Goal: Task Accomplishment & Management: Manage account settings

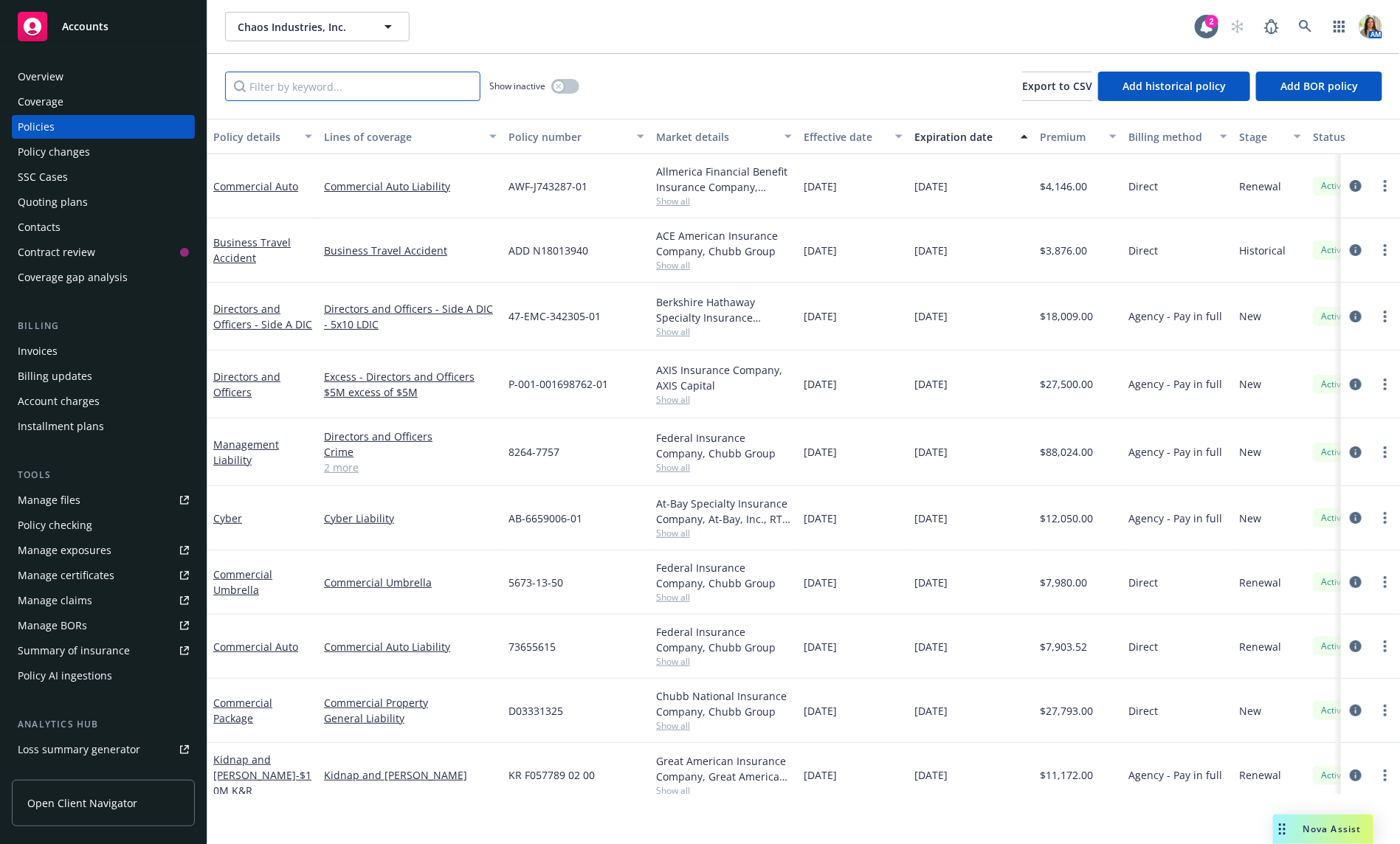
click at [391, 92] on input "Filter by keyword..." at bounding box center [353, 86] width 255 height 29
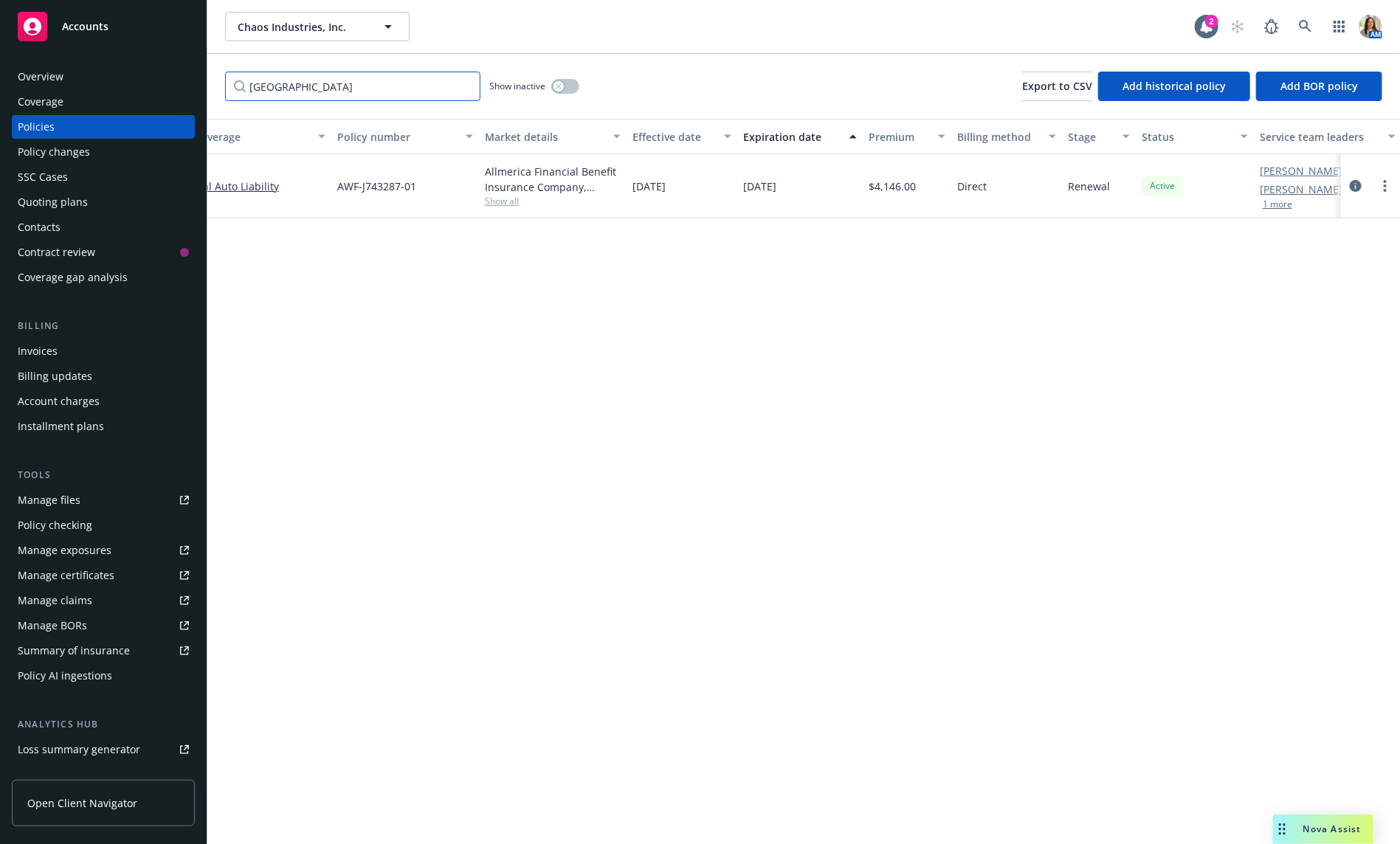
scroll to position [0, 230]
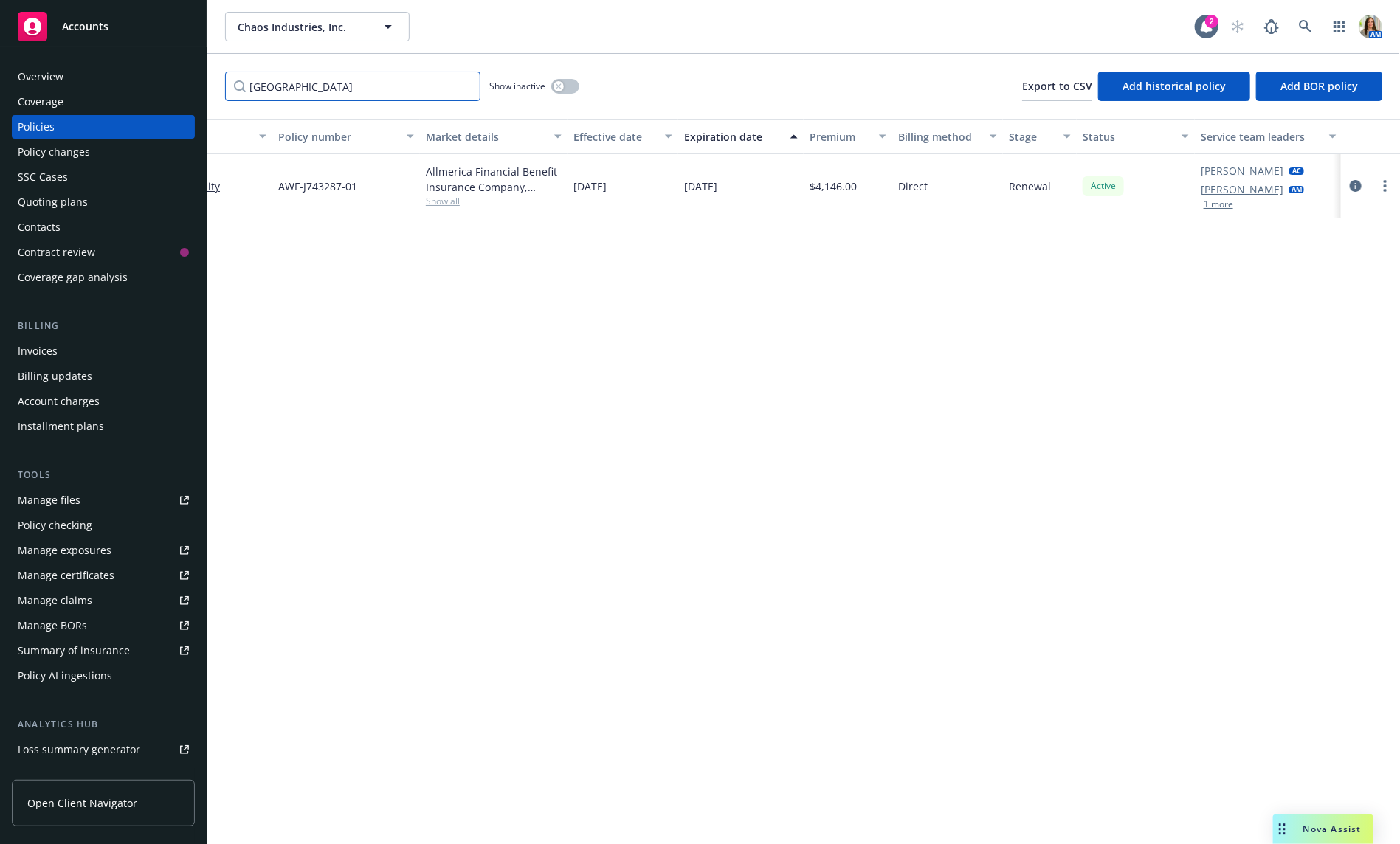
type input "hanover"
click at [1194, 203] on button "1 more" at bounding box center [1219, 205] width 29 height 9
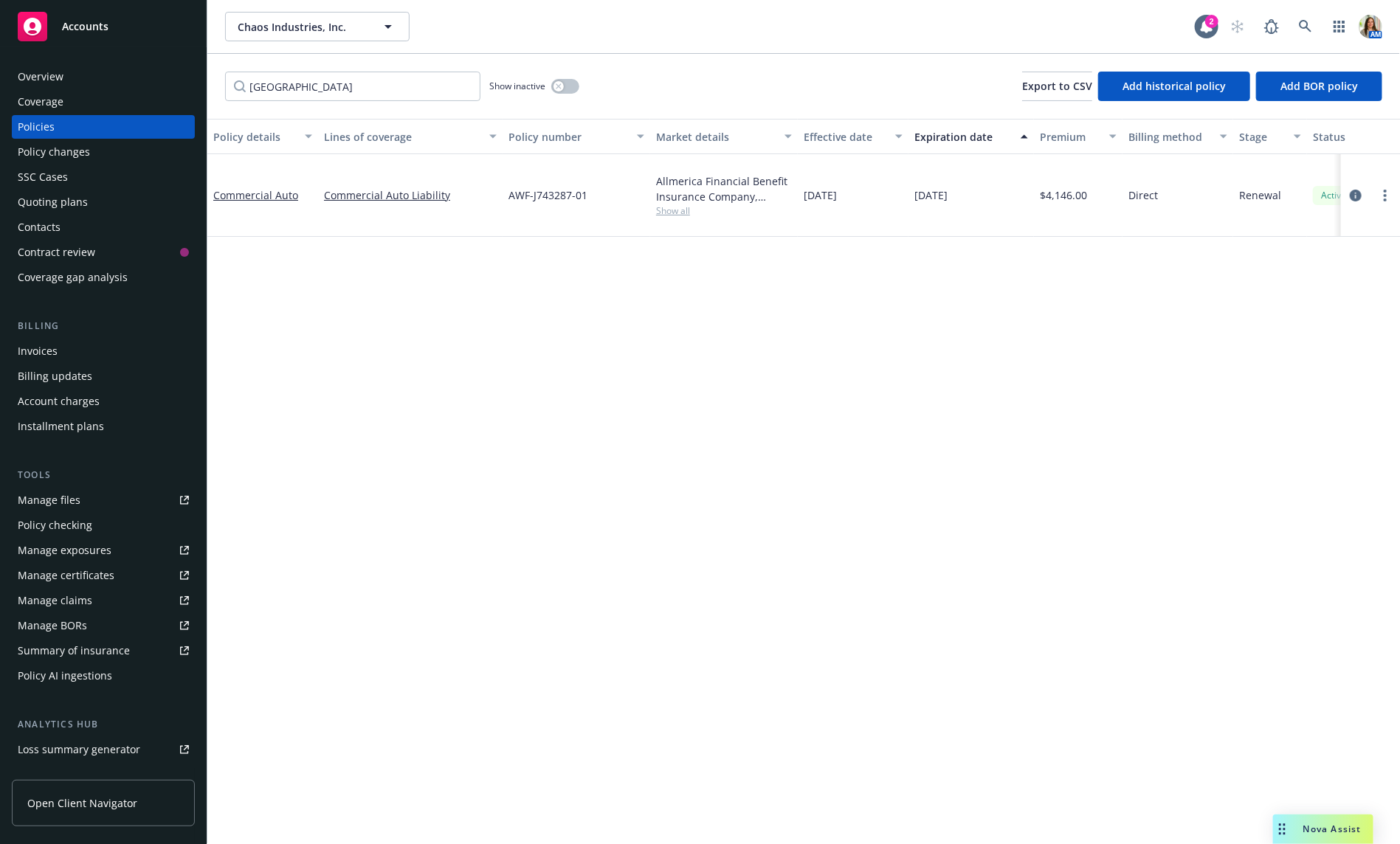
click at [674, 212] on span "Show all" at bounding box center [724, 211] width 136 height 13
click at [357, 299] on div "Policy details Lines of coverage Policy number Market details Effective date Ex…" at bounding box center [803, 481] width 1193 height 725
click at [322, 87] on input "hanover" at bounding box center [353, 86] width 255 height 29
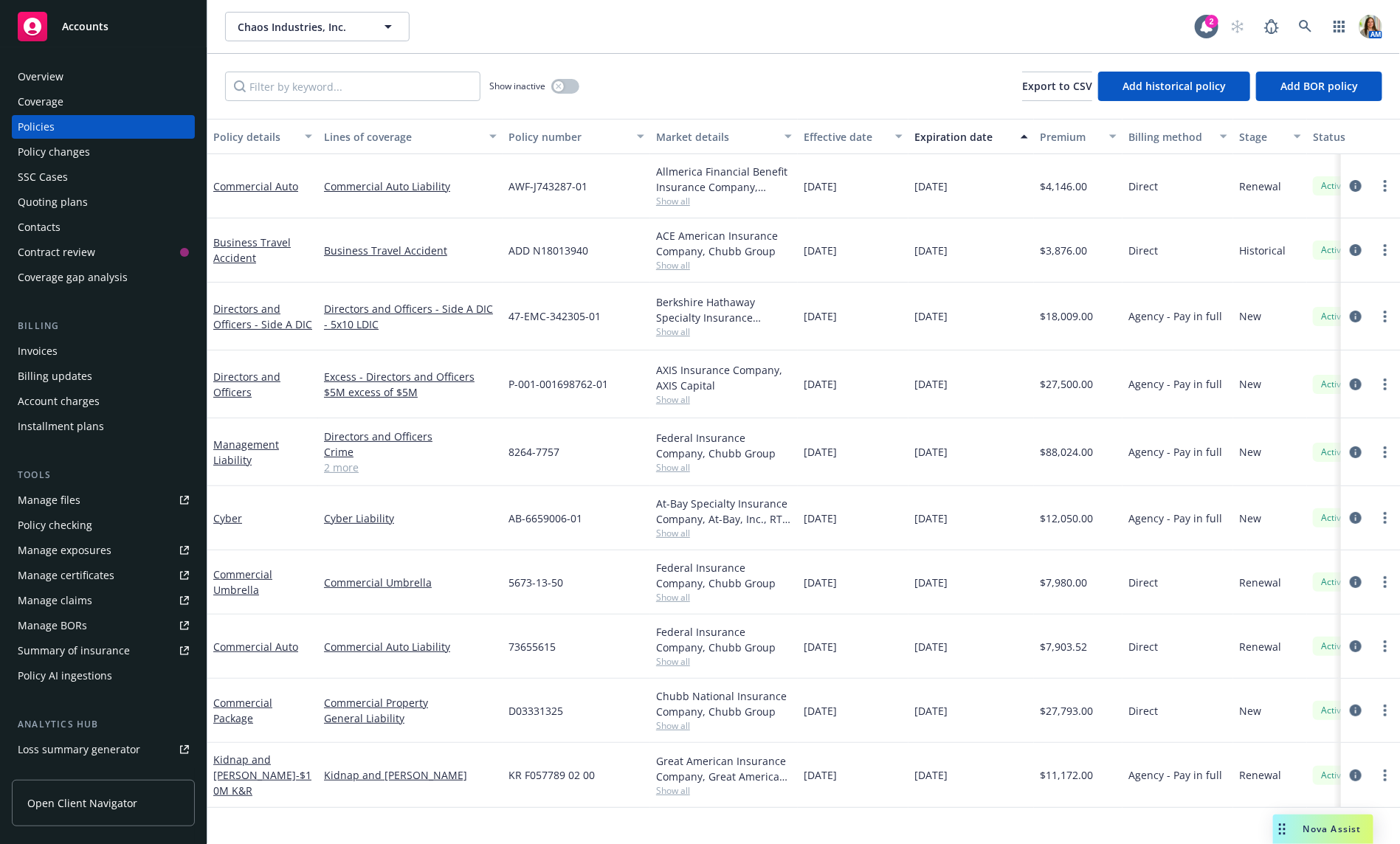
click at [341, 460] on link "2 more" at bounding box center [410, 468] width 173 height 15
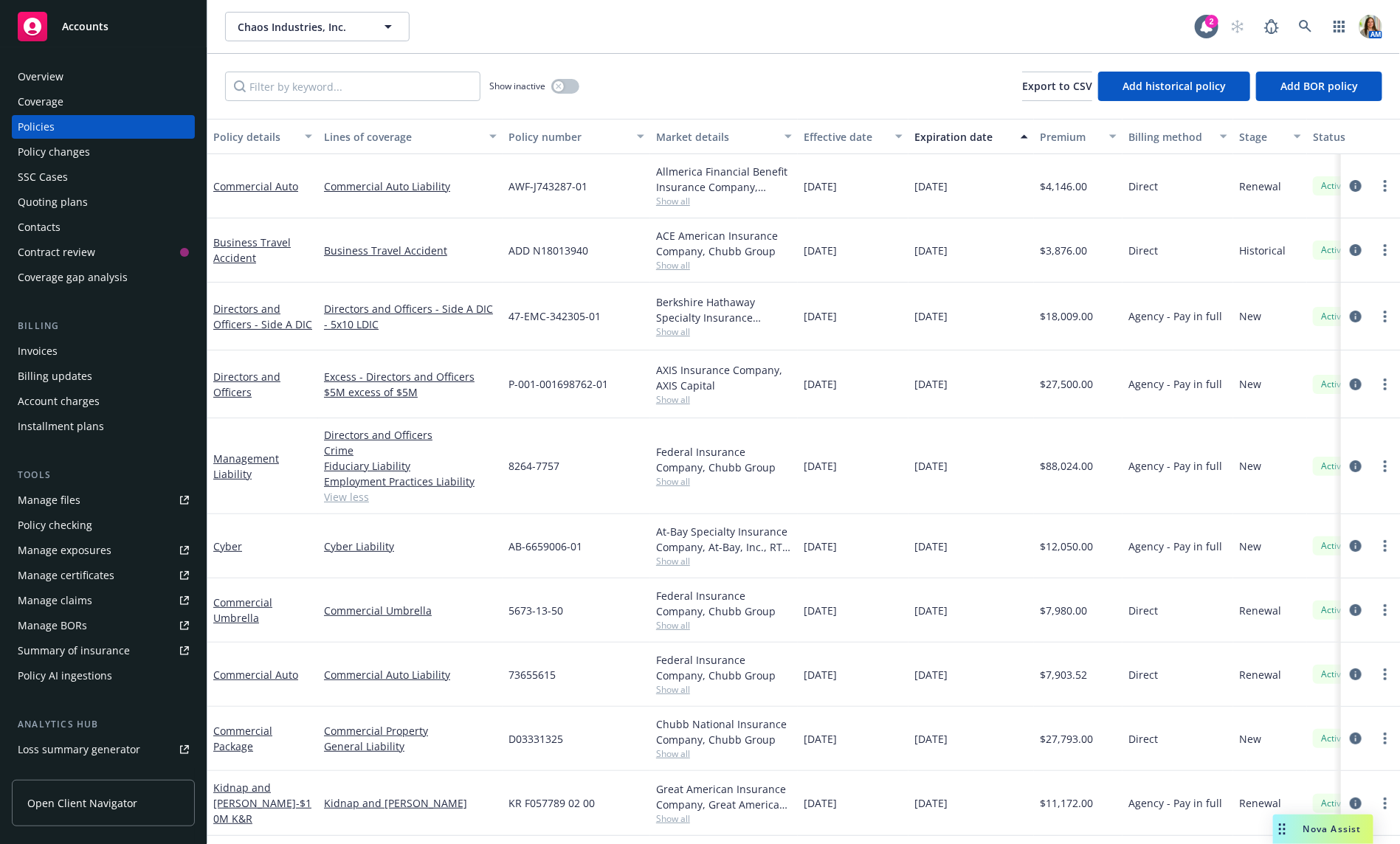
click at [91, 205] on div "Quoting plans" at bounding box center [103, 201] width 171 height 23
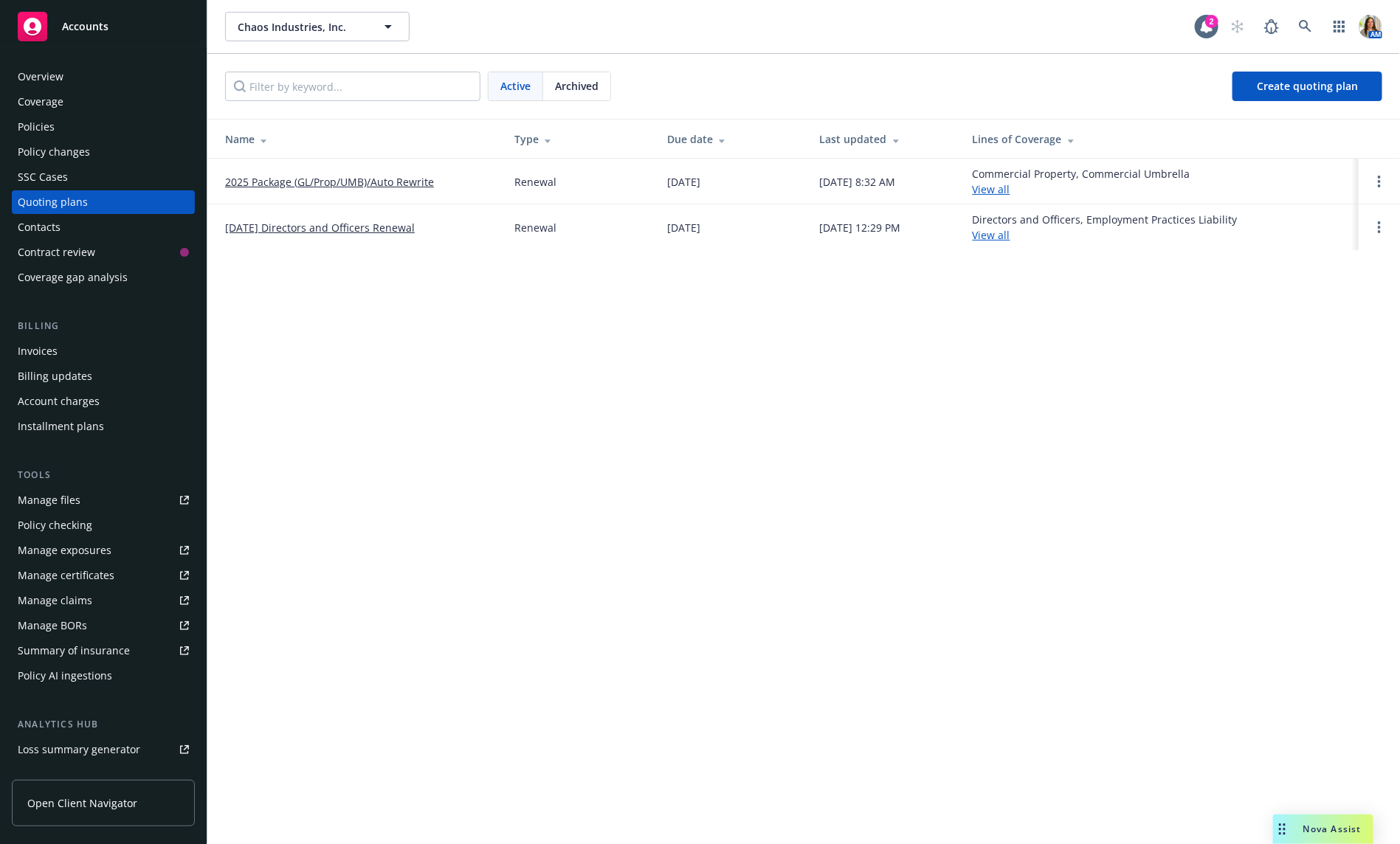
click at [296, 225] on link "07/09/25 Directors and Officers Renewal" at bounding box center [320, 228] width 190 height 15
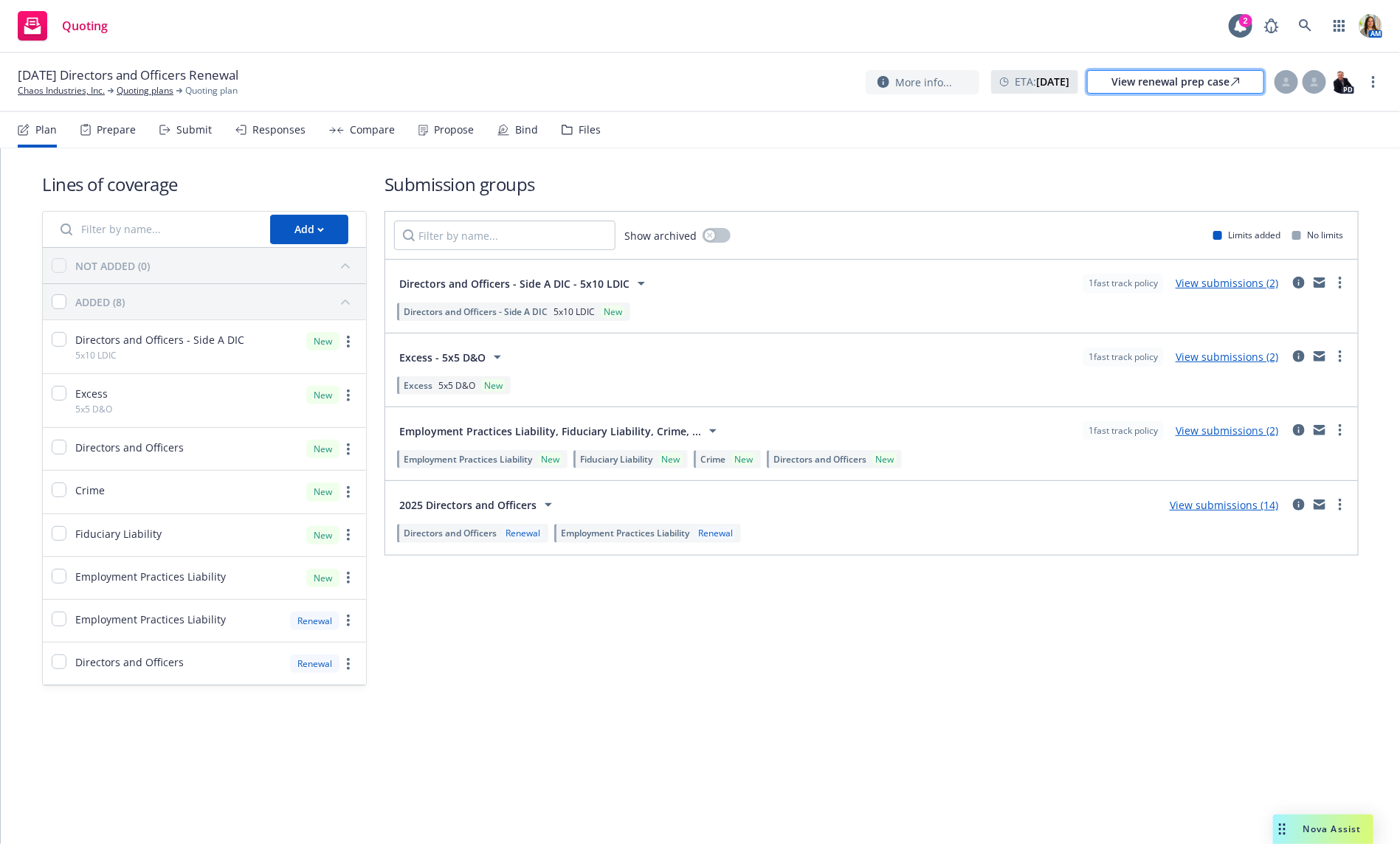
click at [1133, 80] on div "View renewal prep case" at bounding box center [1175, 82] width 128 height 22
click at [507, 146] on div "Bind" at bounding box center [517, 129] width 40 height 35
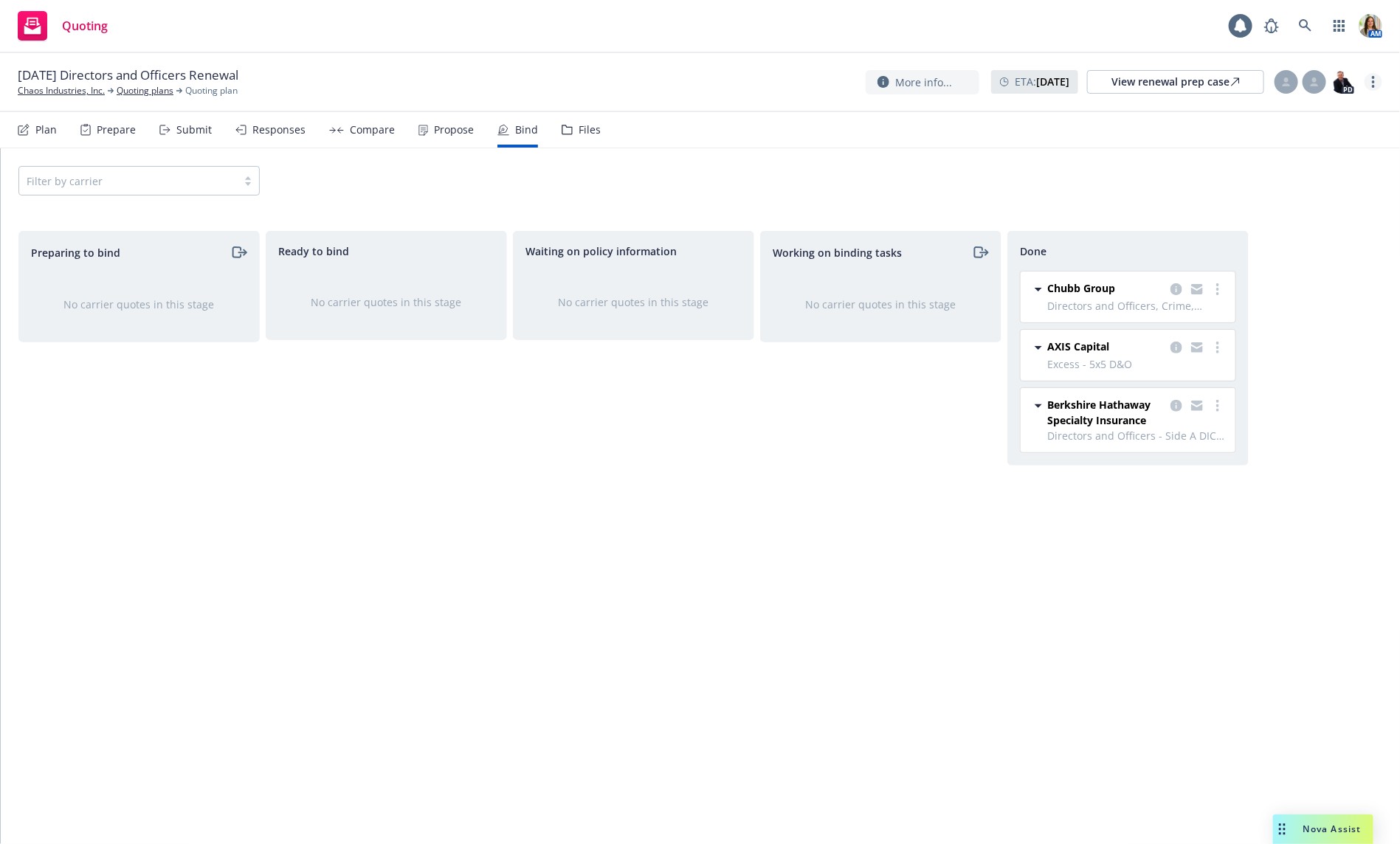
click at [1378, 84] on link "more" at bounding box center [1373, 82] width 18 height 18
click at [1307, 218] on link "Archive quoting plan" at bounding box center [1299, 230] width 164 height 29
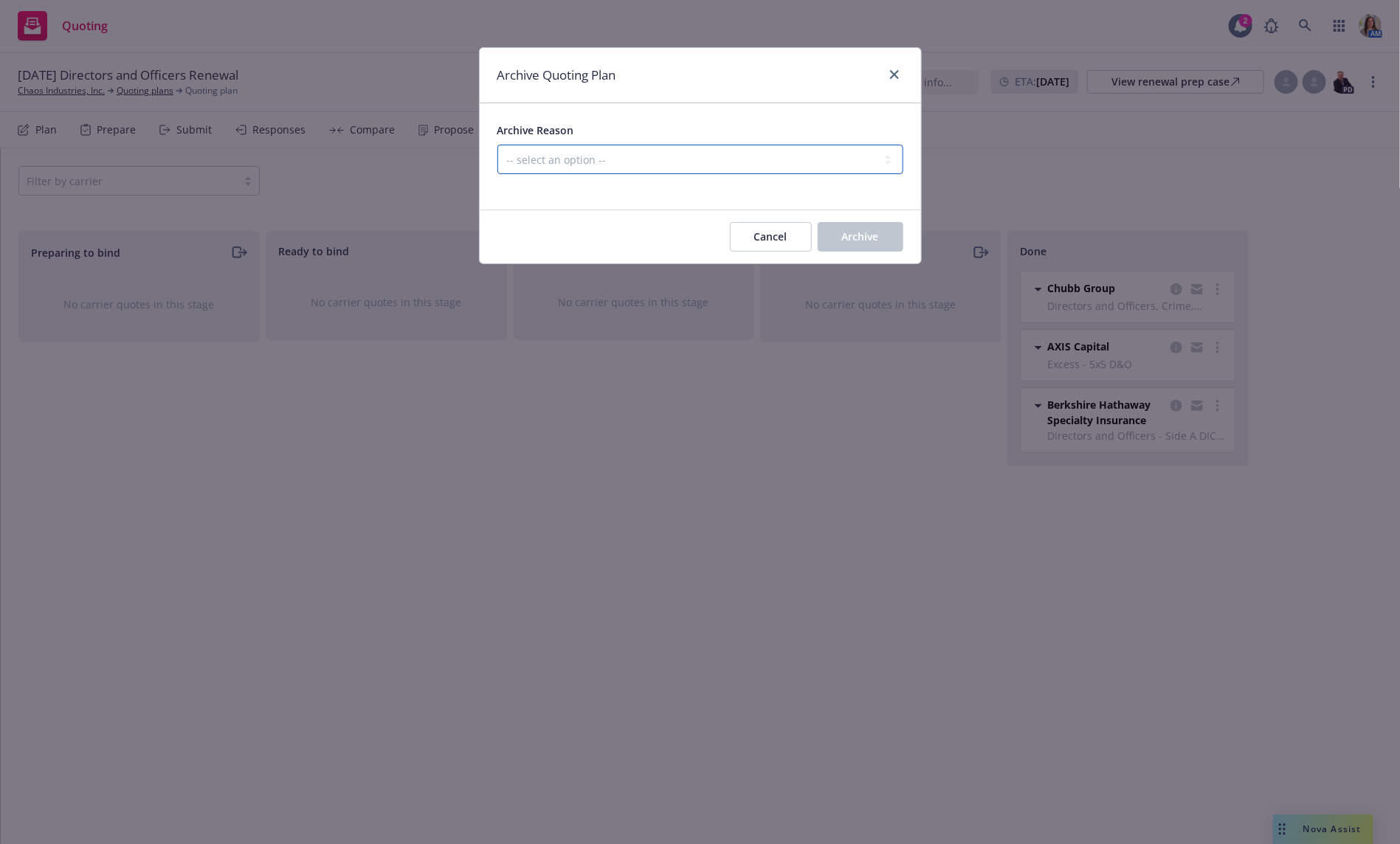
click at [635, 146] on select "-- select an option -- All policies in this renewal plan are auto-renewed Creat…" at bounding box center [700, 159] width 406 height 29
select select "ARCHIVED_RENEWAL_COMPLETED"
click at [497, 144] on select "-- select an option -- All policies in this renewal plan are auto-renewed Creat…" at bounding box center [700, 159] width 406 height 29
click at [863, 236] on span "Archive" at bounding box center [860, 236] width 37 height 14
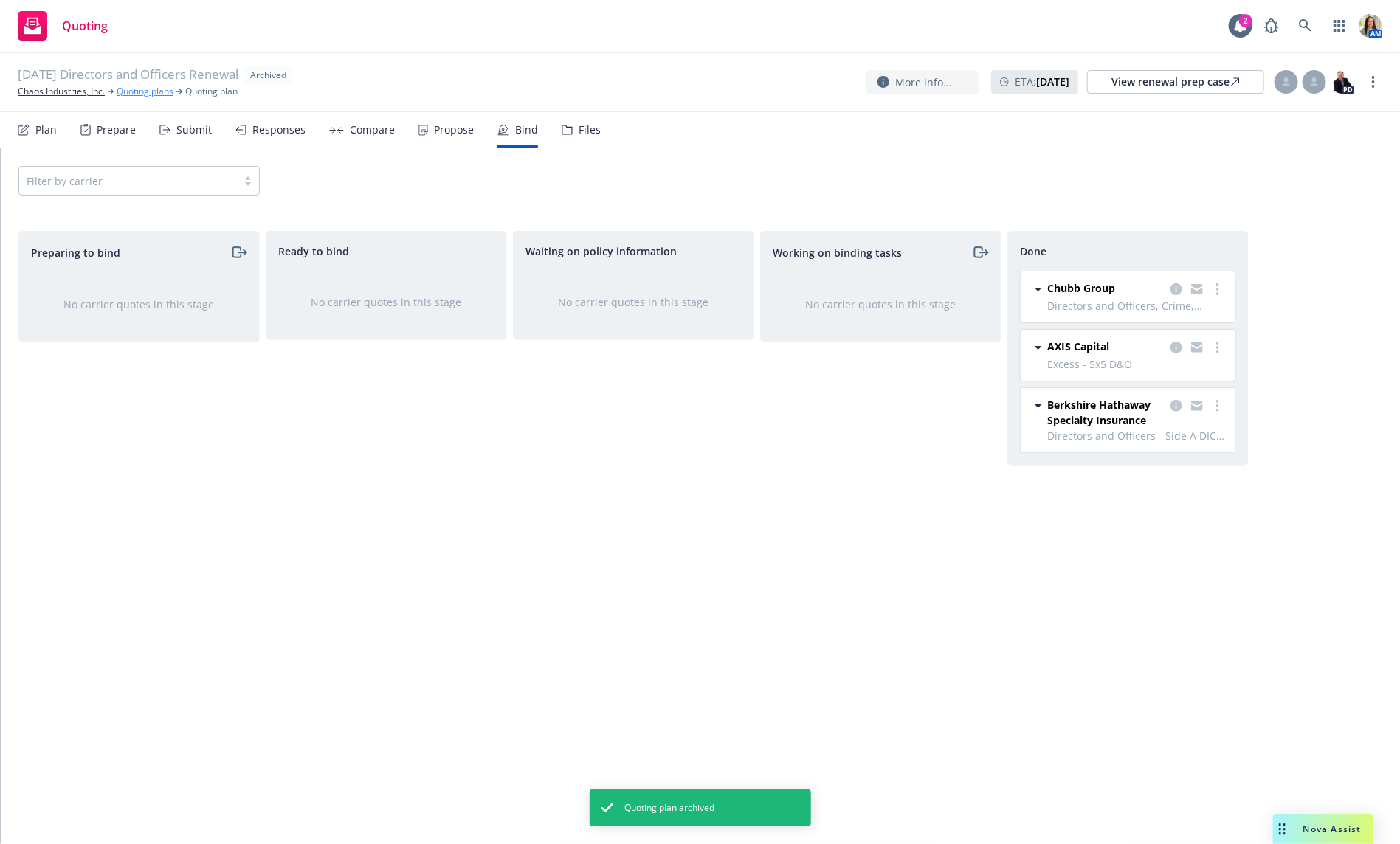
click at [139, 89] on link "Quoting plans" at bounding box center [145, 91] width 57 height 13
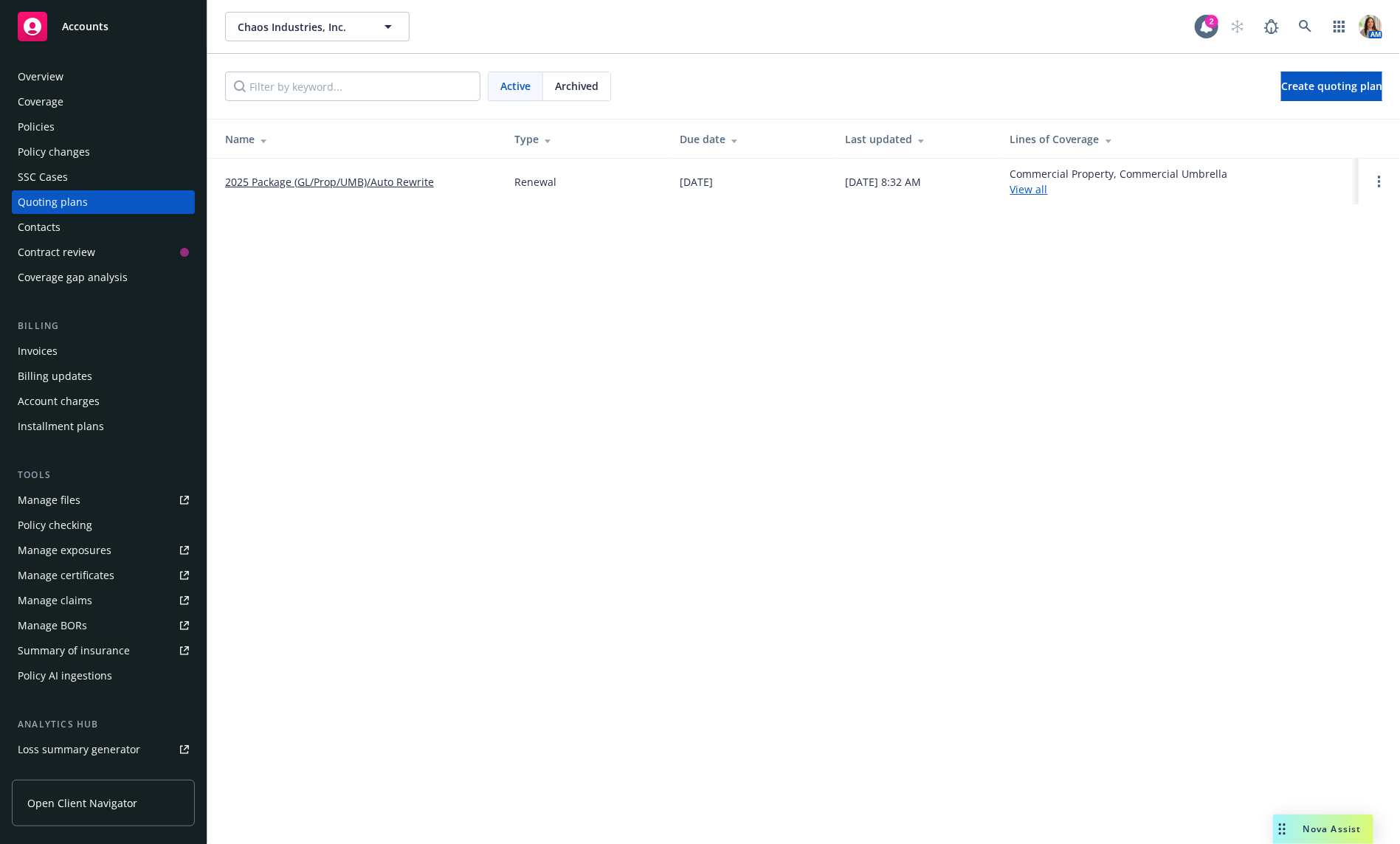
click at [263, 180] on link "2025 Package (GL/Prop/UMB)/Auto Rewrite" at bounding box center [329, 182] width 209 height 15
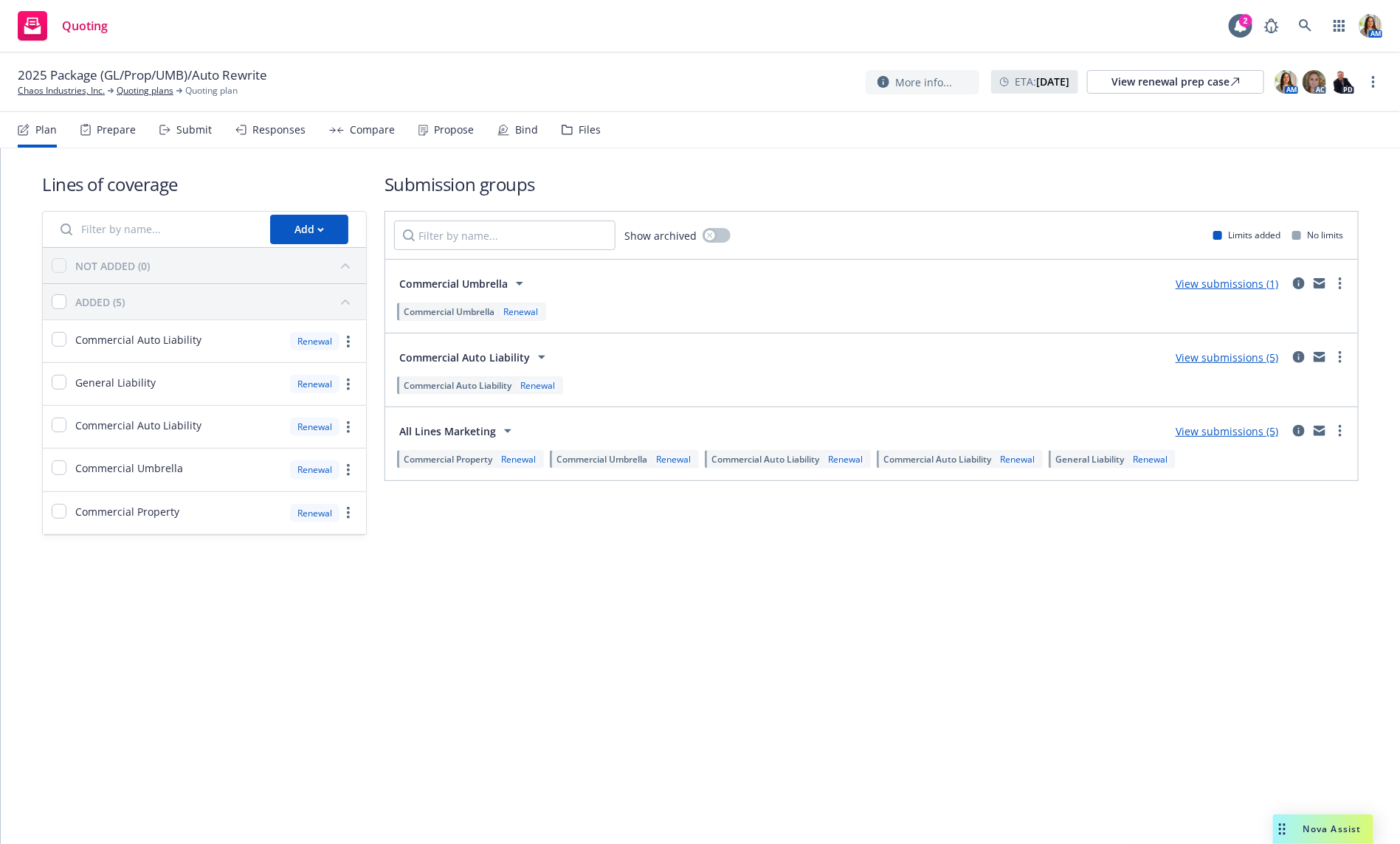
click at [585, 132] on div "Files" at bounding box center [590, 130] width 22 height 12
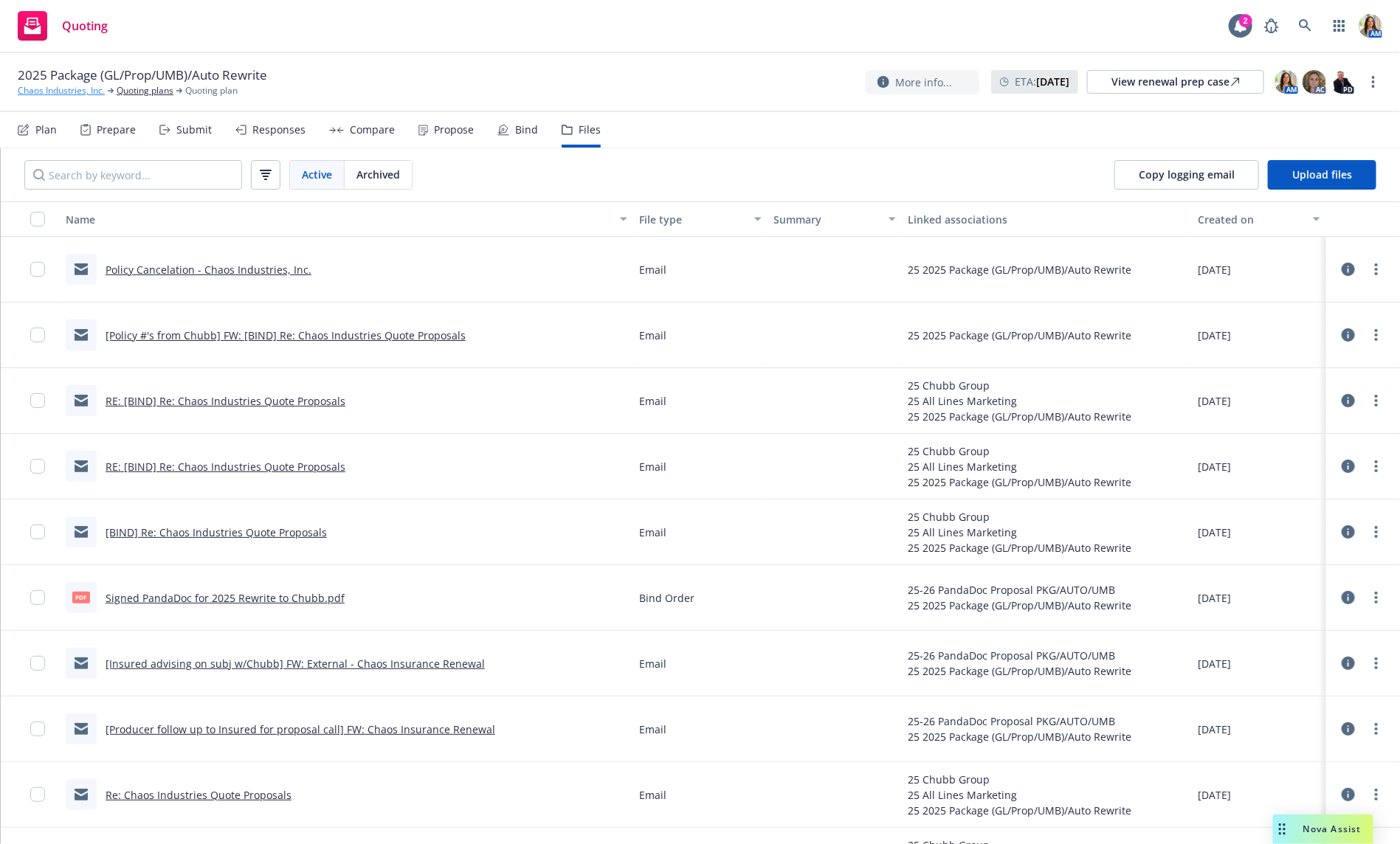
click at [54, 92] on link "Chaos Industries, Inc." at bounding box center [61, 90] width 87 height 13
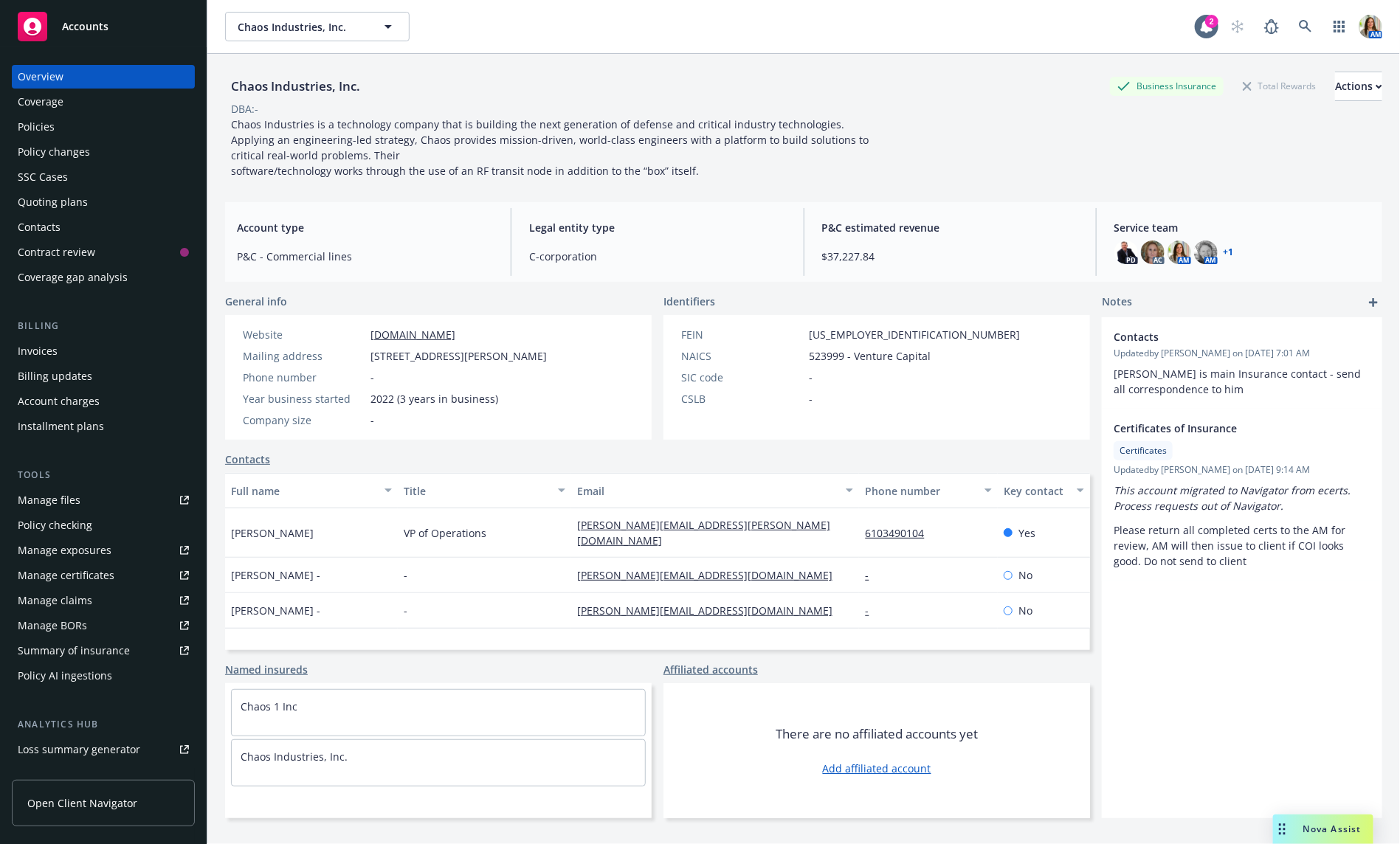
click at [65, 150] on div "Policy changes" at bounding box center [54, 151] width 72 height 23
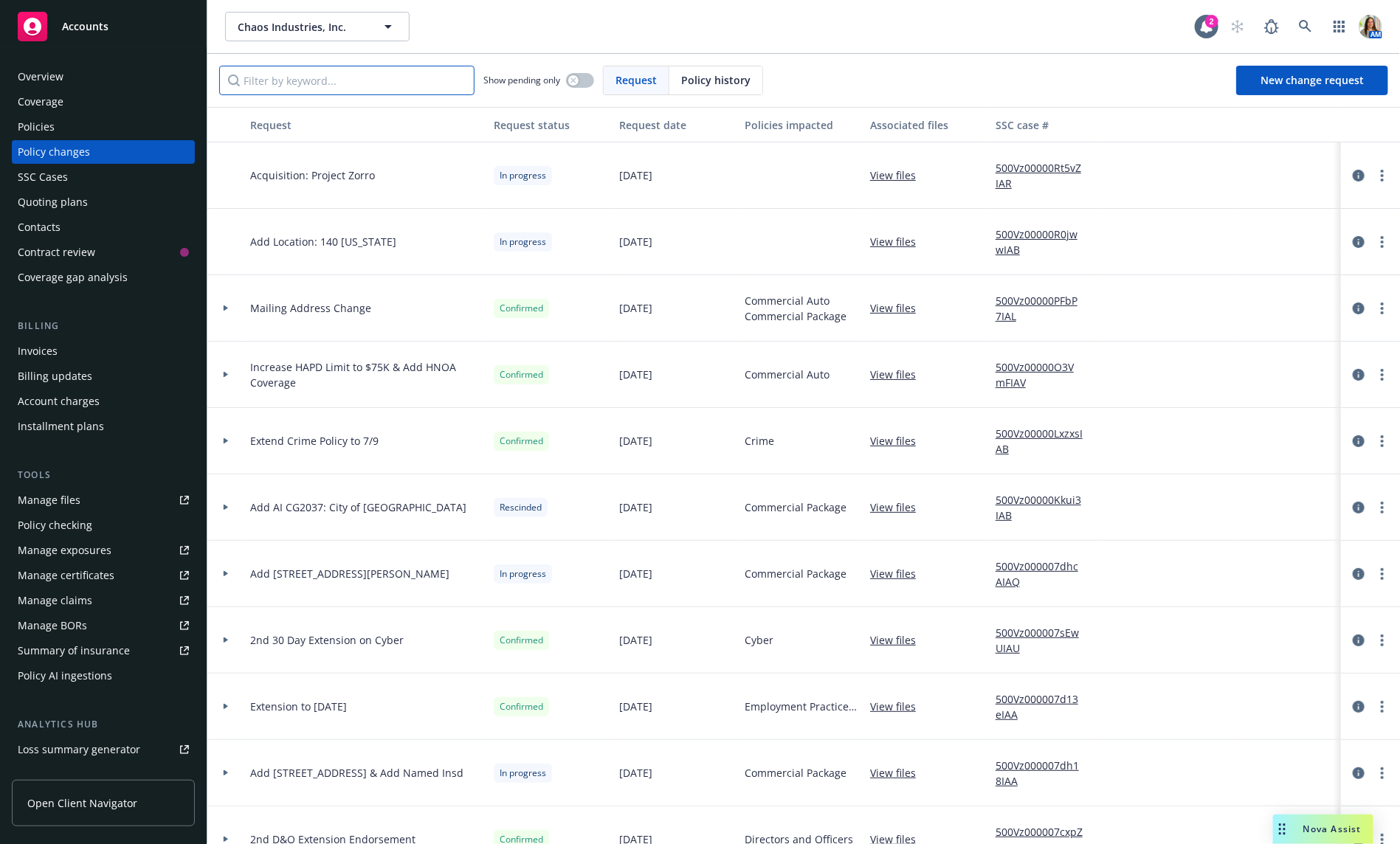
click at [404, 72] on input "Filter by keyword..." at bounding box center [347, 80] width 255 height 29
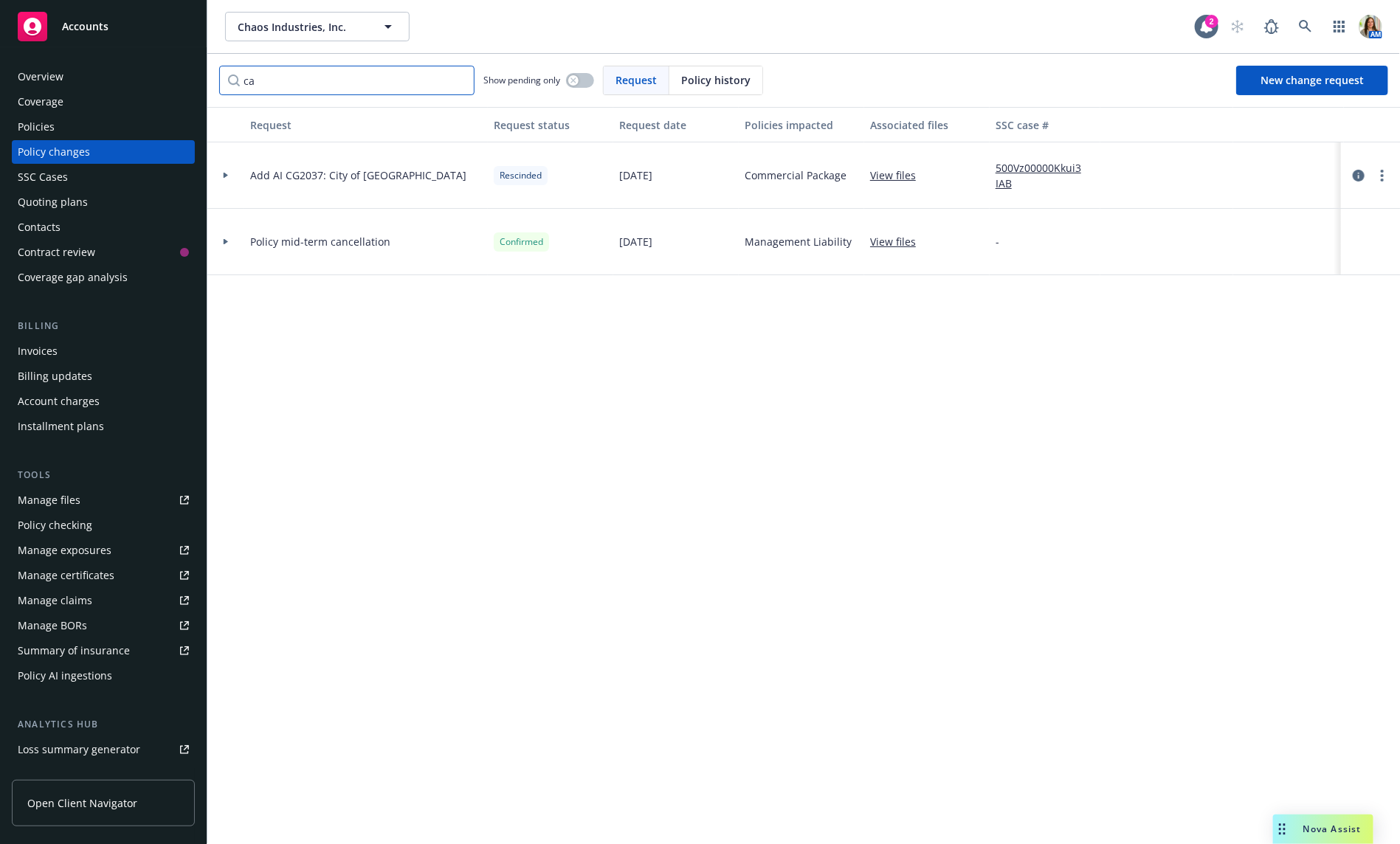
type input "c"
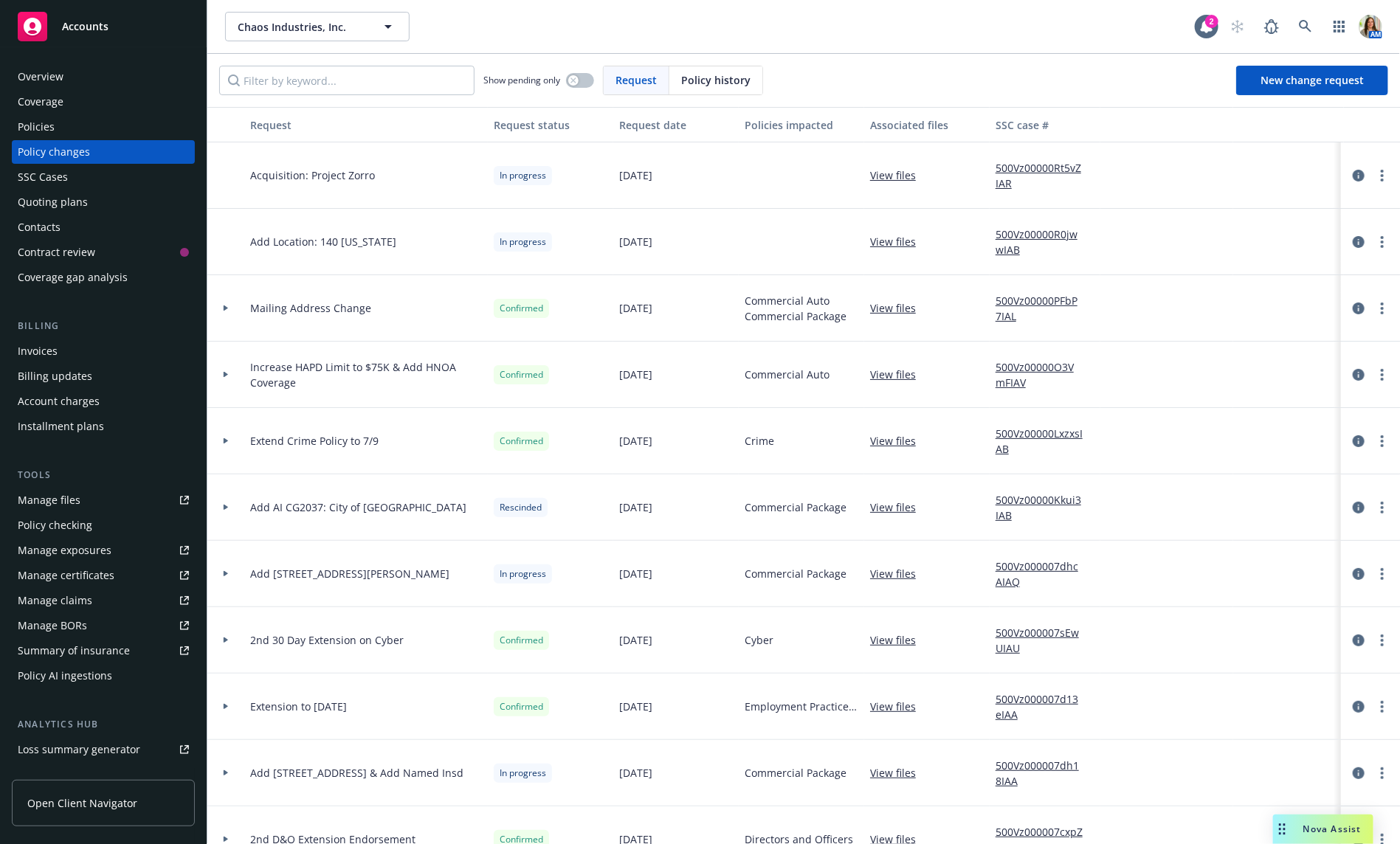
click at [130, 126] on div "Policies" at bounding box center [103, 126] width 171 height 23
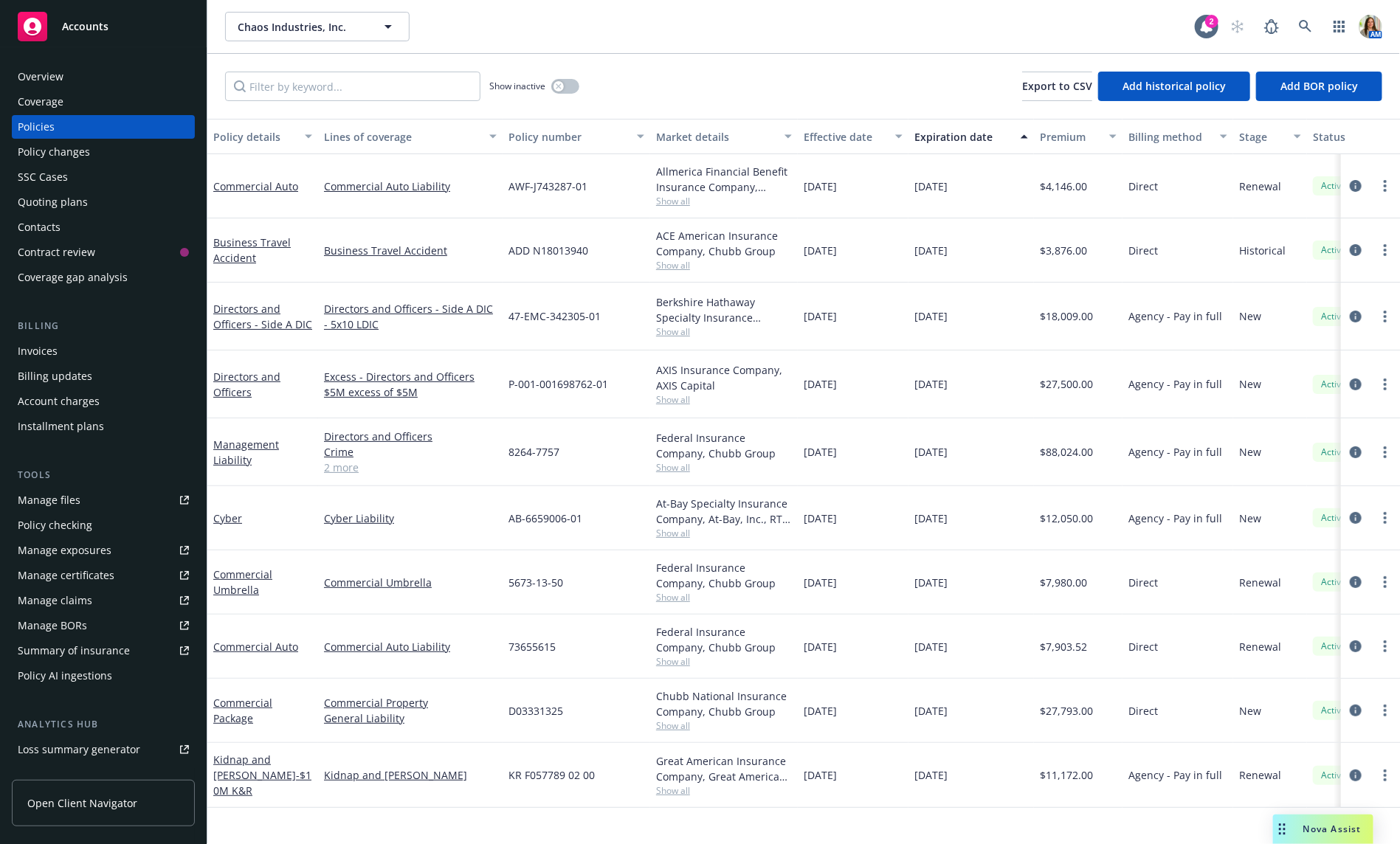
click at [341, 460] on link "2 more" at bounding box center [410, 468] width 173 height 15
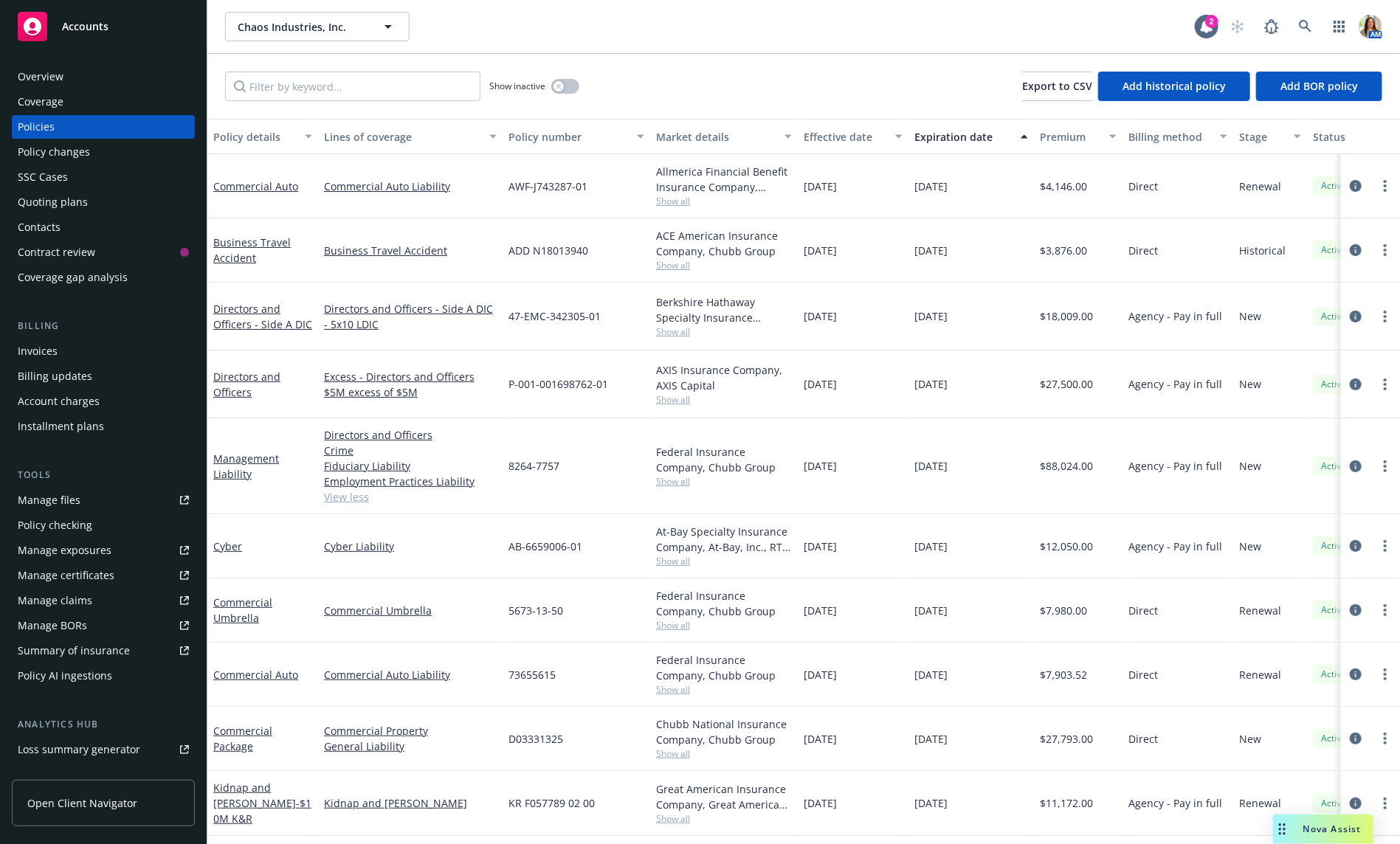
click at [676, 619] on span "Show all" at bounding box center [724, 625] width 136 height 13
click at [563, 87] on div "button" at bounding box center [559, 86] width 10 height 10
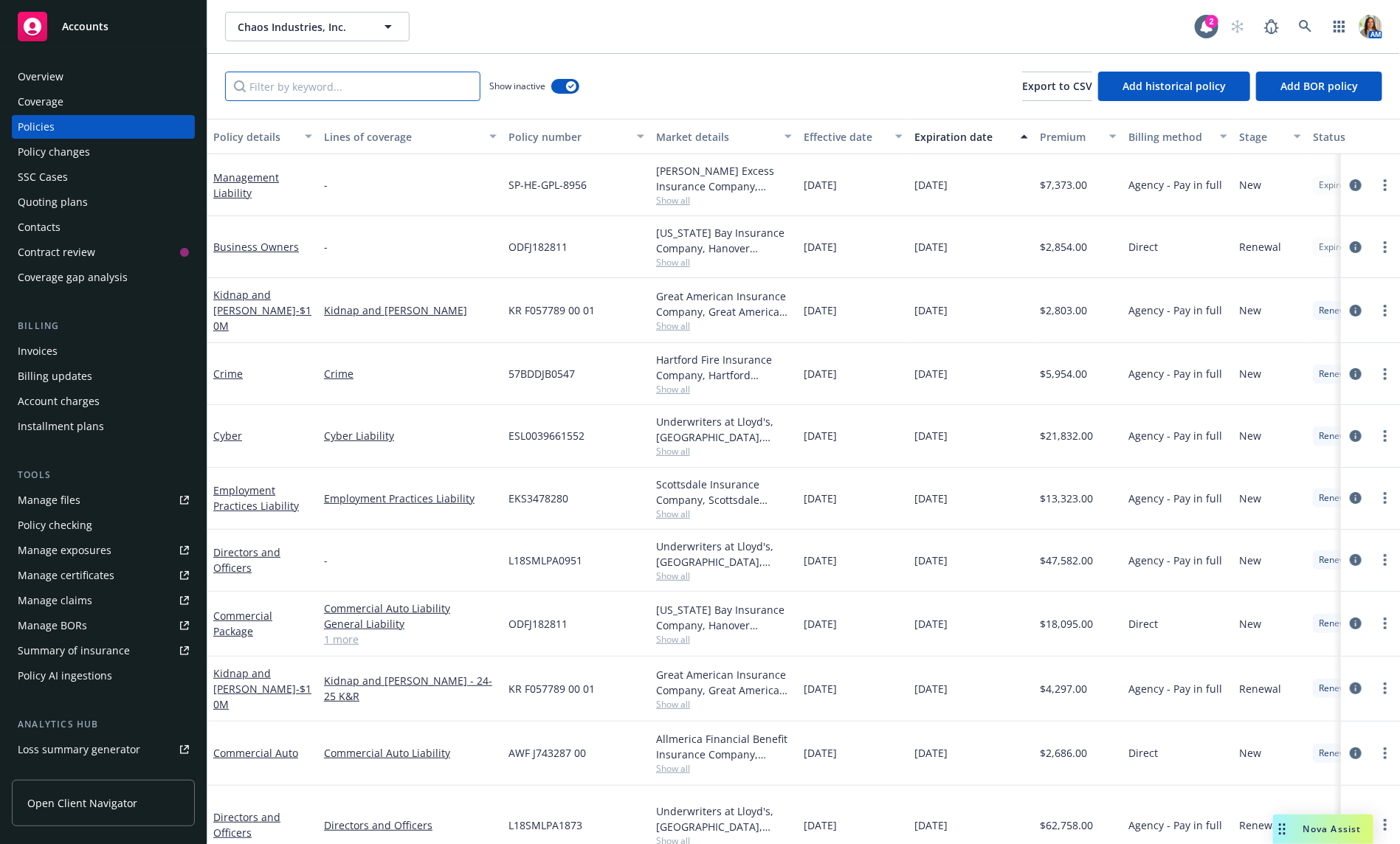
click at [414, 89] on input "Filter by keyword..." at bounding box center [353, 86] width 255 height 29
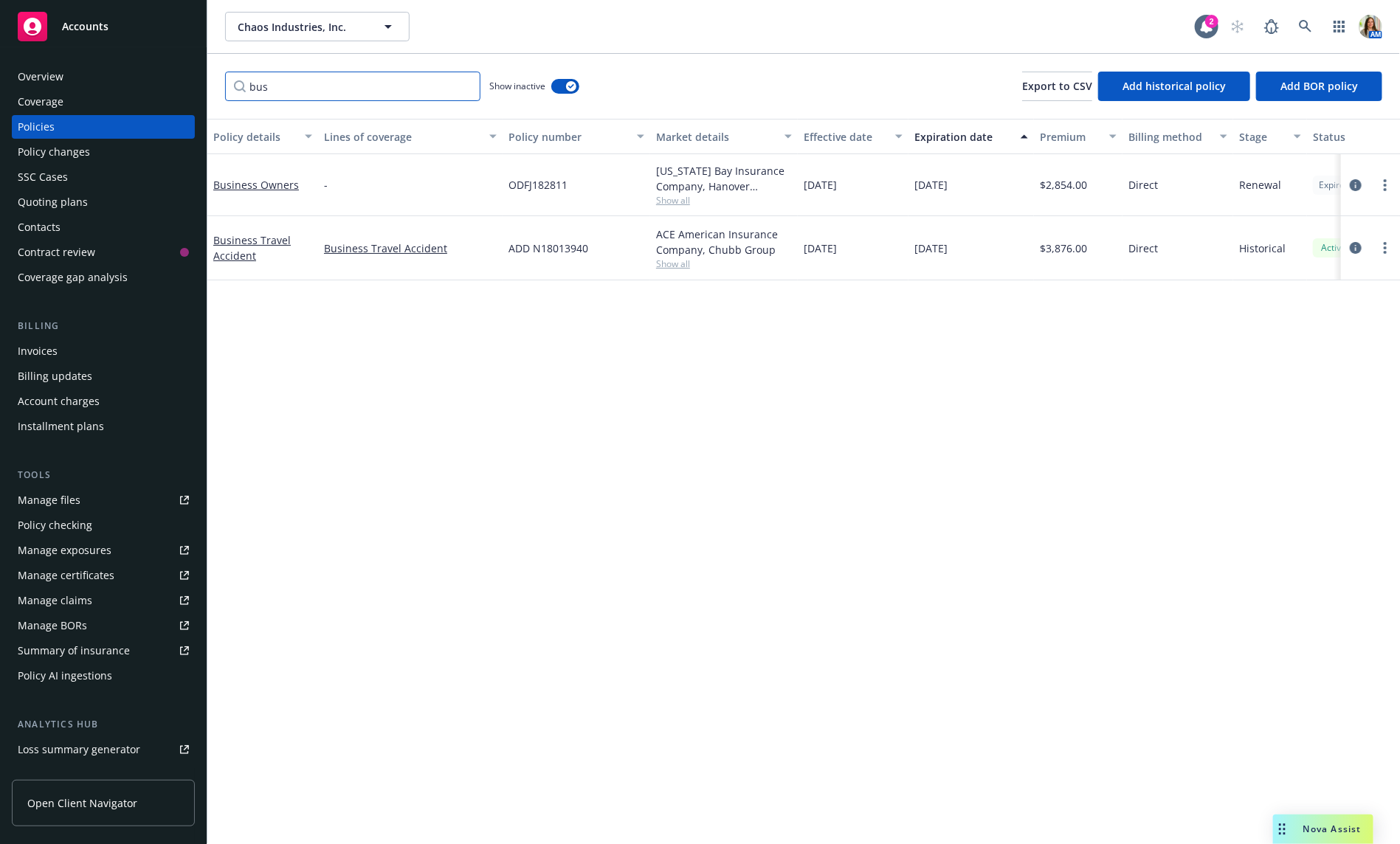
type input "bus"
click at [366, 188] on div "-" at bounding box center [410, 185] width 185 height 62
click at [461, 85] on input "bus" at bounding box center [353, 86] width 255 height 29
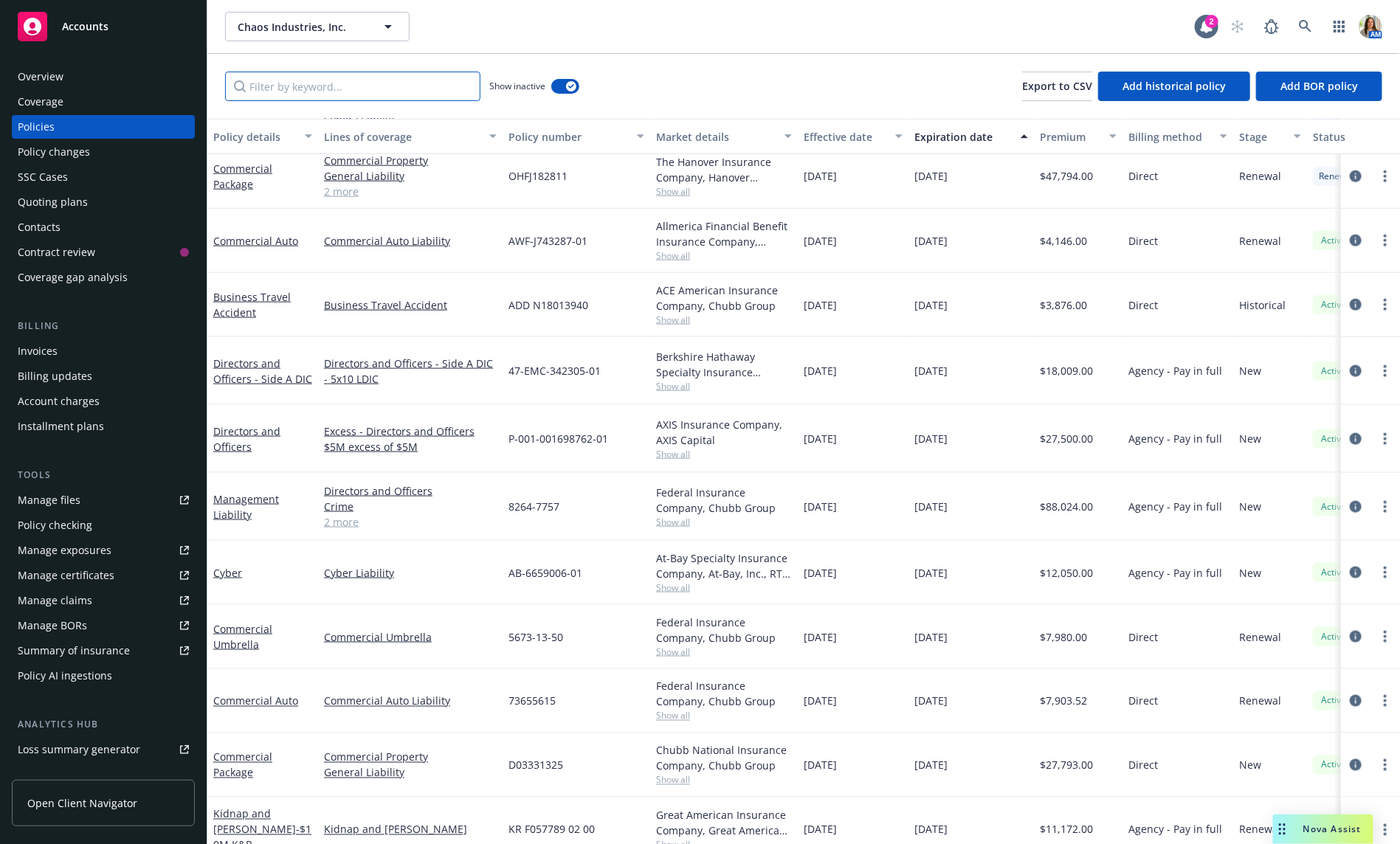
scroll to position [841, 230]
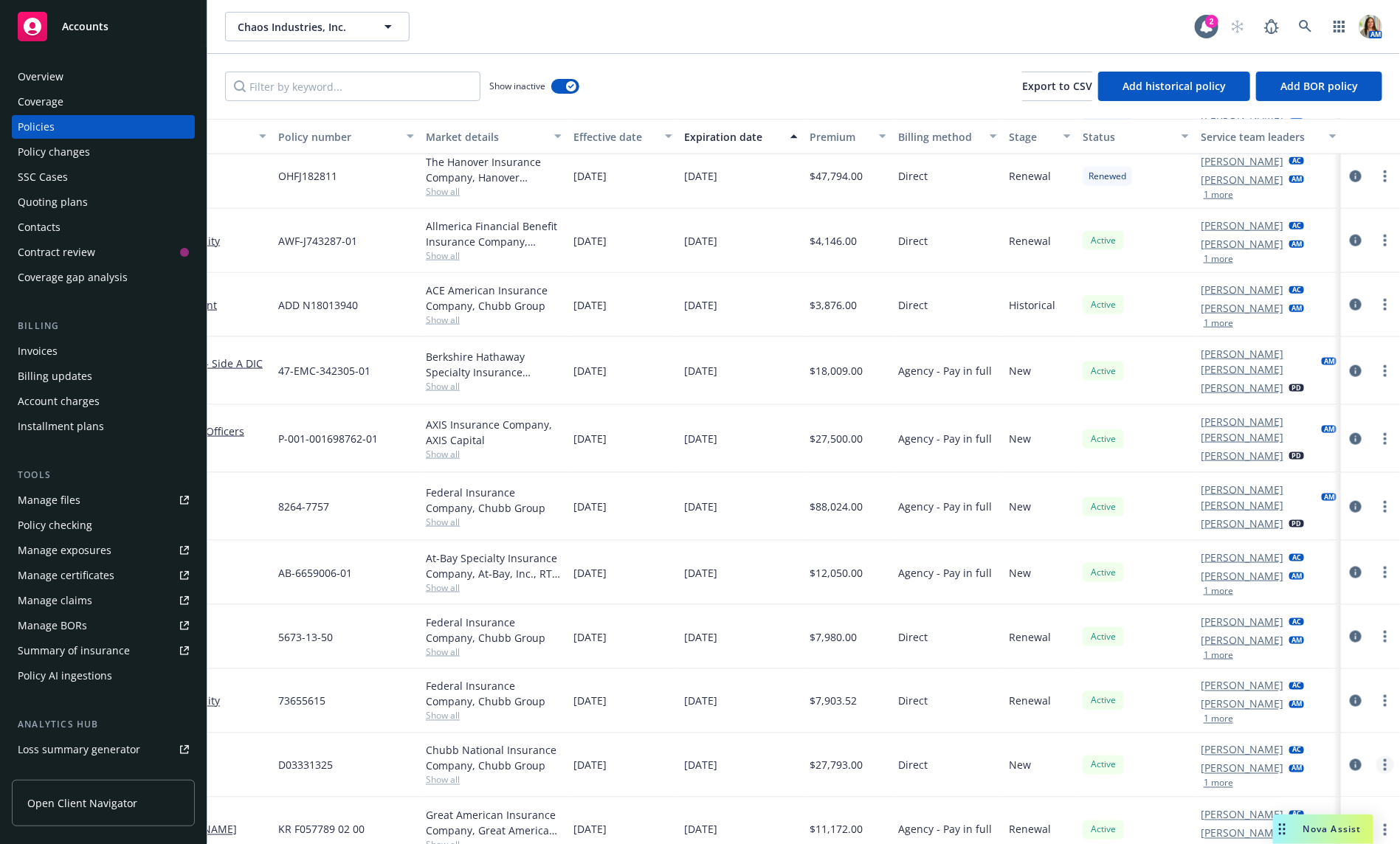
click at [1385, 763] on circle "more" at bounding box center [1385, 764] width 3 height 3
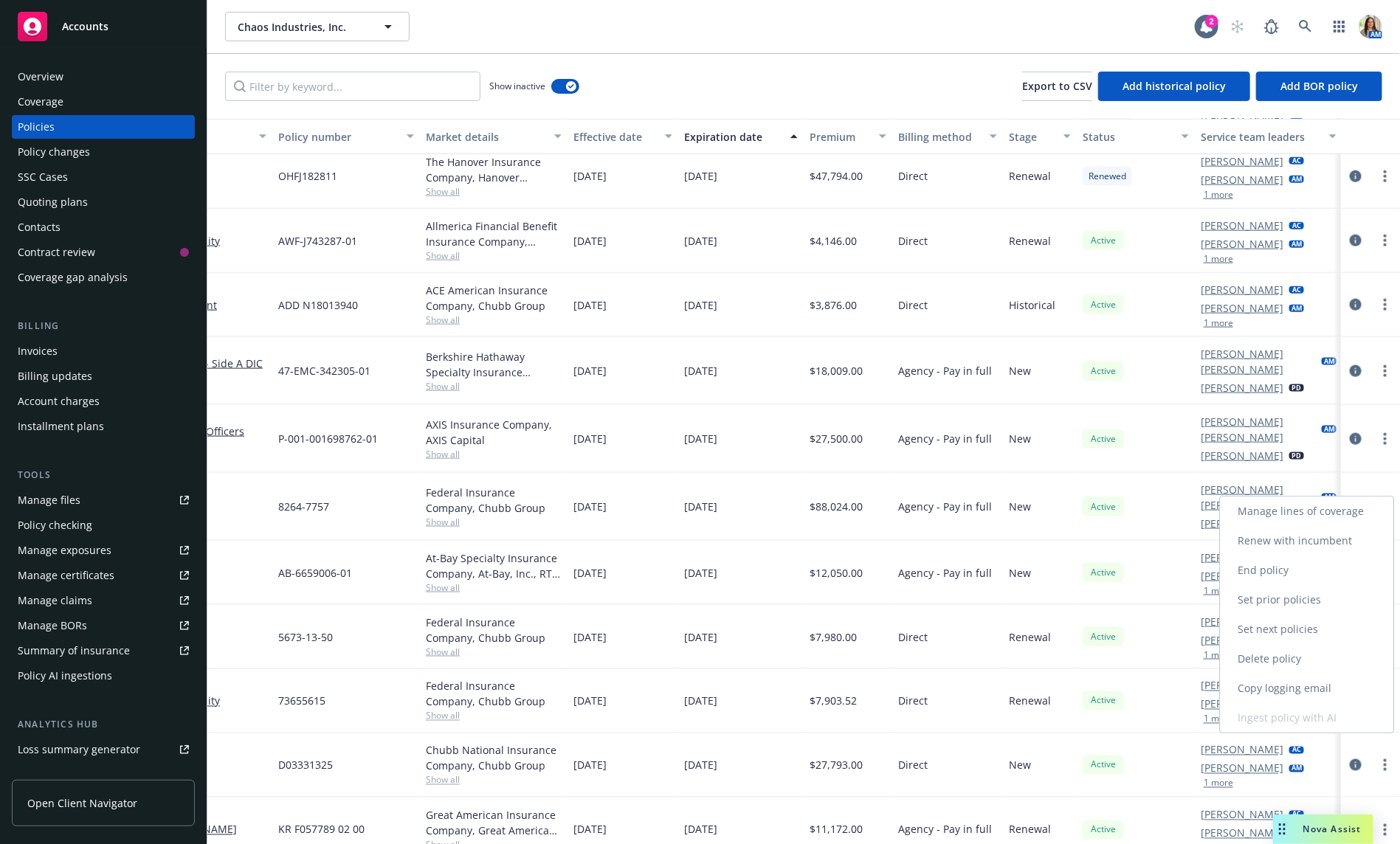
click at [1355, 637] on link "Set next policies" at bounding box center [1307, 629] width 174 height 29
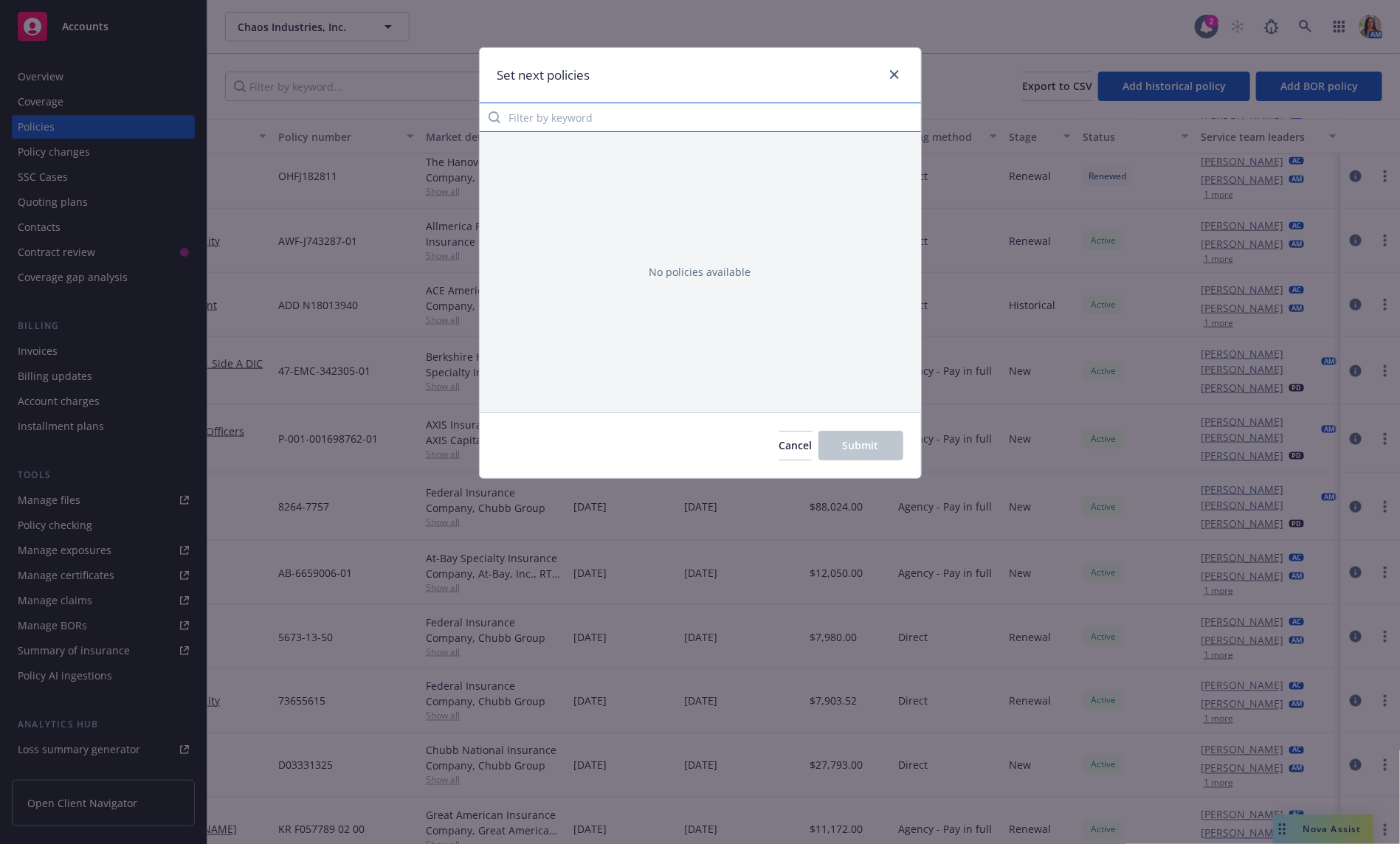
click at [688, 122] on input "Filter by keyword" at bounding box center [700, 117] width 441 height 29
click at [896, 69] on link "close" at bounding box center [894, 74] width 18 height 18
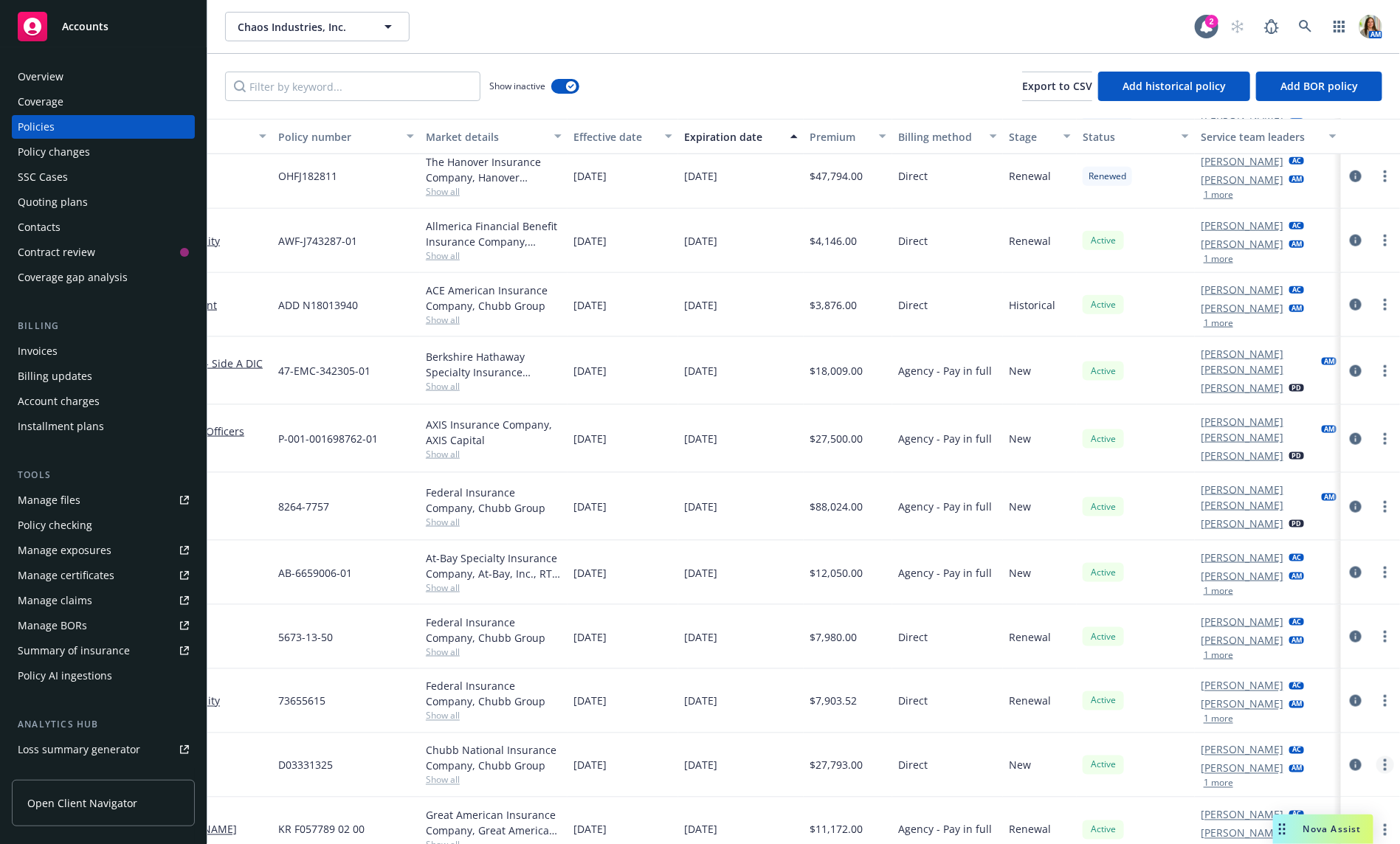
click at [1385, 763] on circle "more" at bounding box center [1385, 764] width 3 height 3
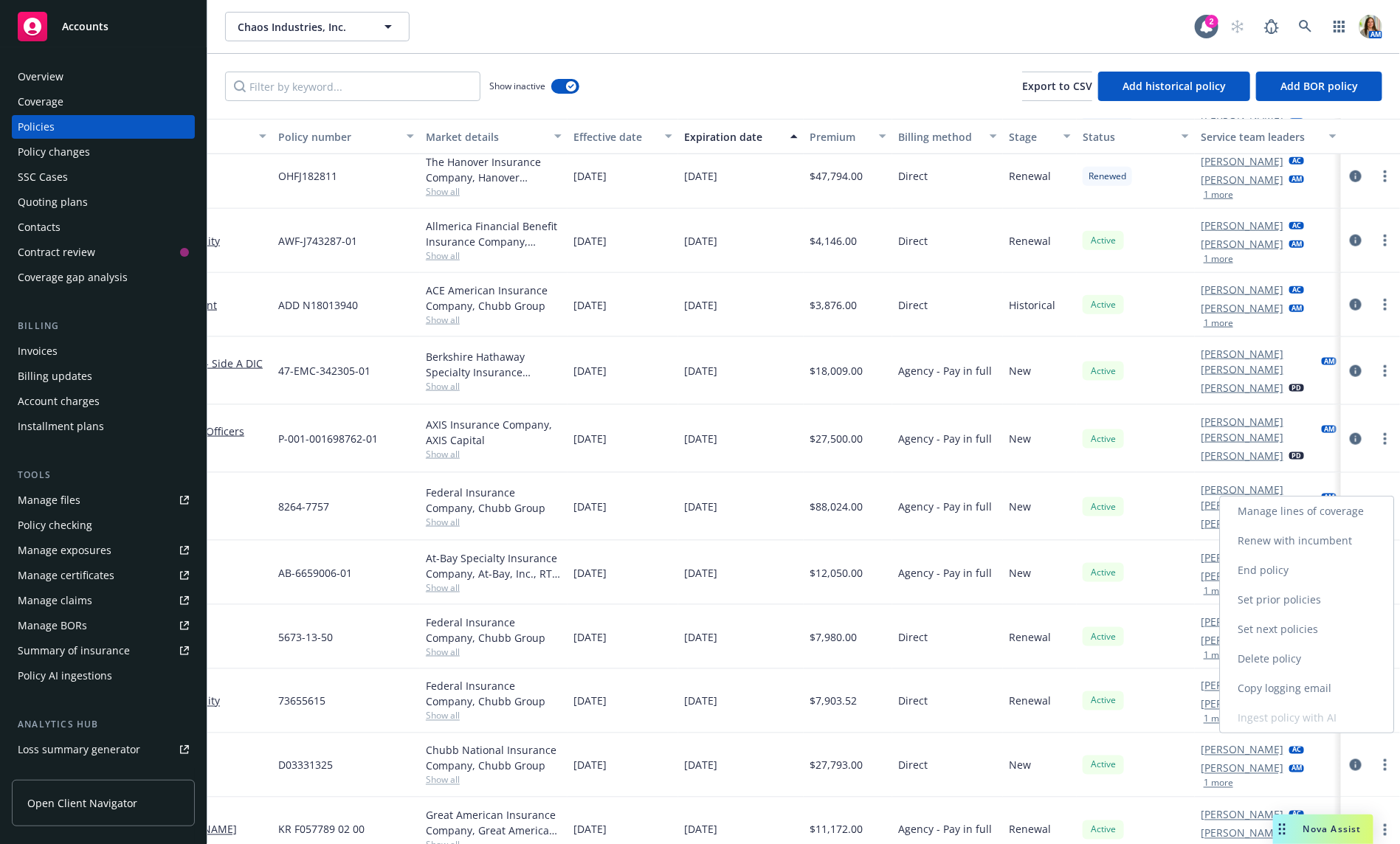
click at [1289, 574] on link "End policy" at bounding box center [1307, 570] width 174 height 29
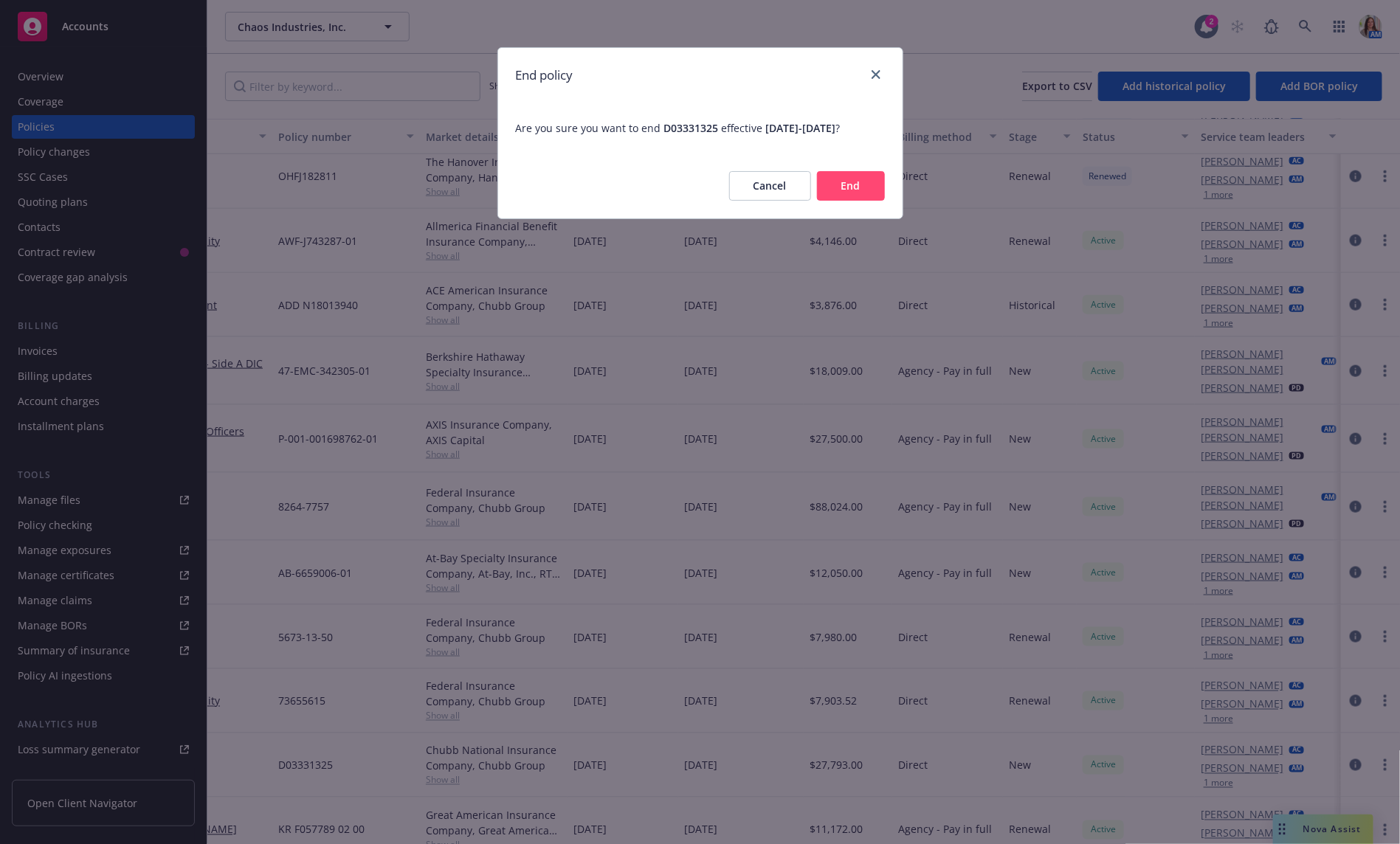
click at [856, 185] on button "End" at bounding box center [850, 186] width 68 height 29
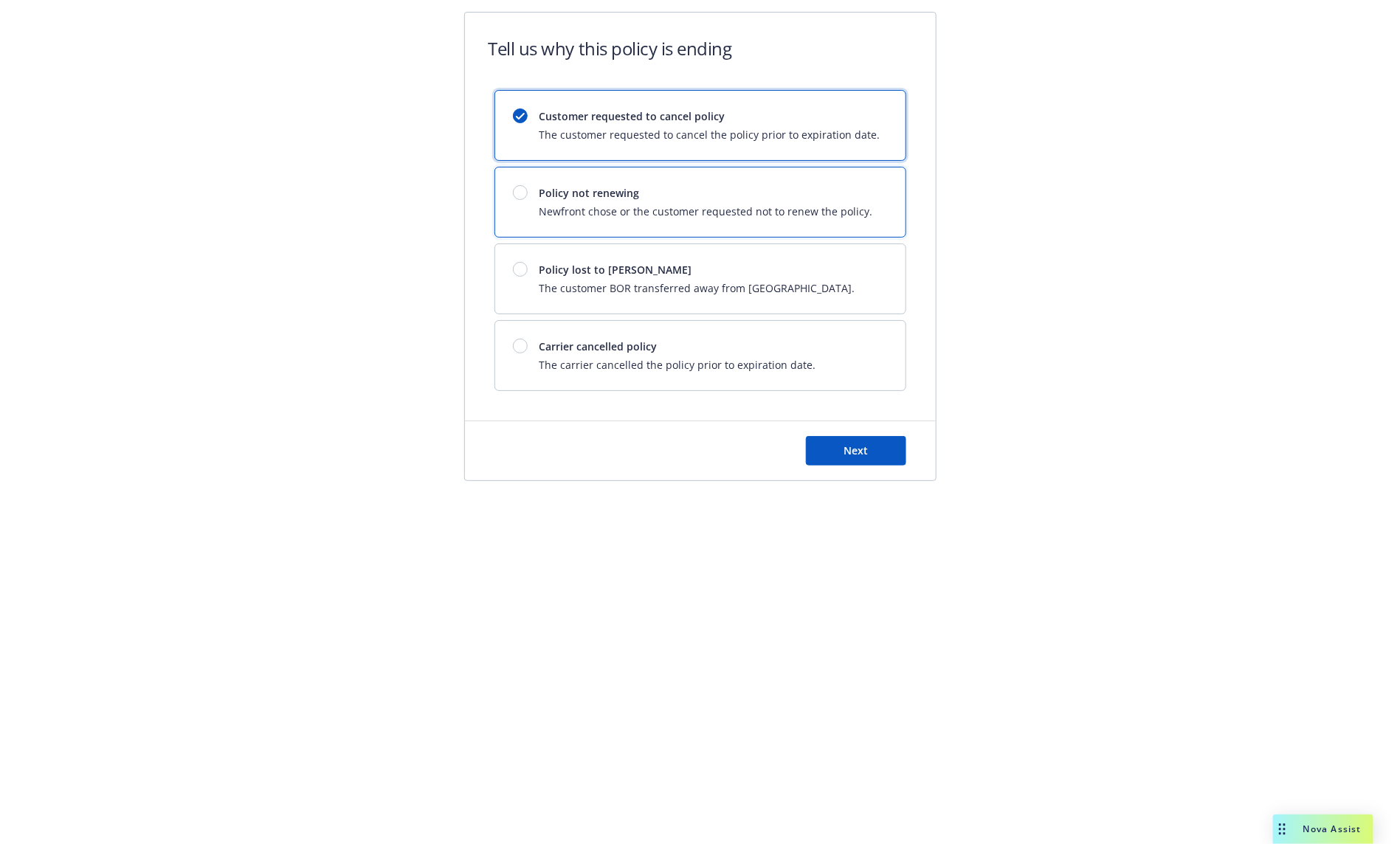
click at [707, 211] on span "Newfront chose or the customer requested not to renew the policy." at bounding box center [706, 211] width 334 height 15
click at [858, 450] on span "Next" at bounding box center [856, 450] width 24 height 14
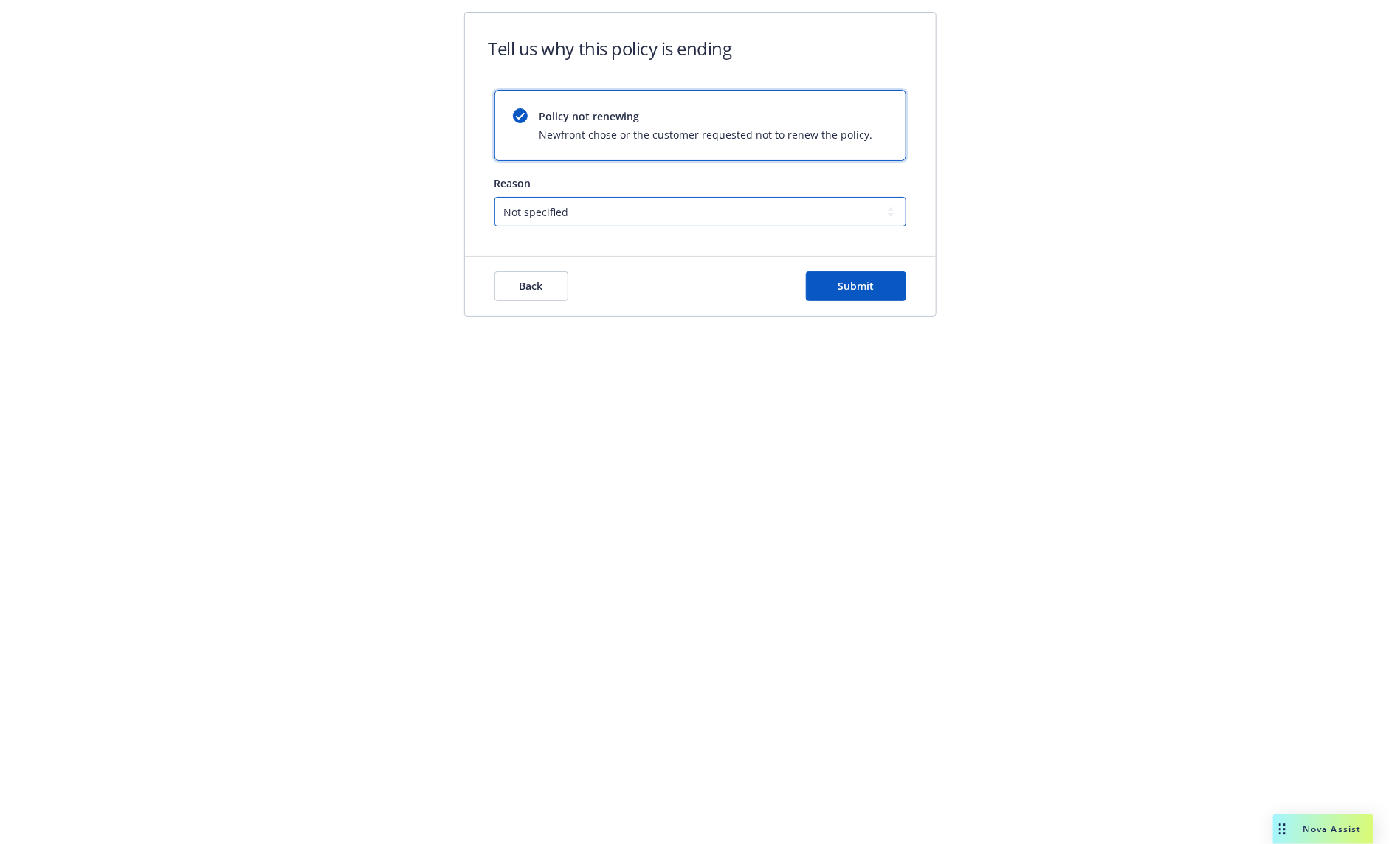
click at [610, 218] on select "Not specified Service Pricing Buyer change M&A, Bankruptcy, or Out of business …" at bounding box center [700, 211] width 412 height 29
click at [523, 287] on span "Back" at bounding box center [531, 285] width 23 height 14
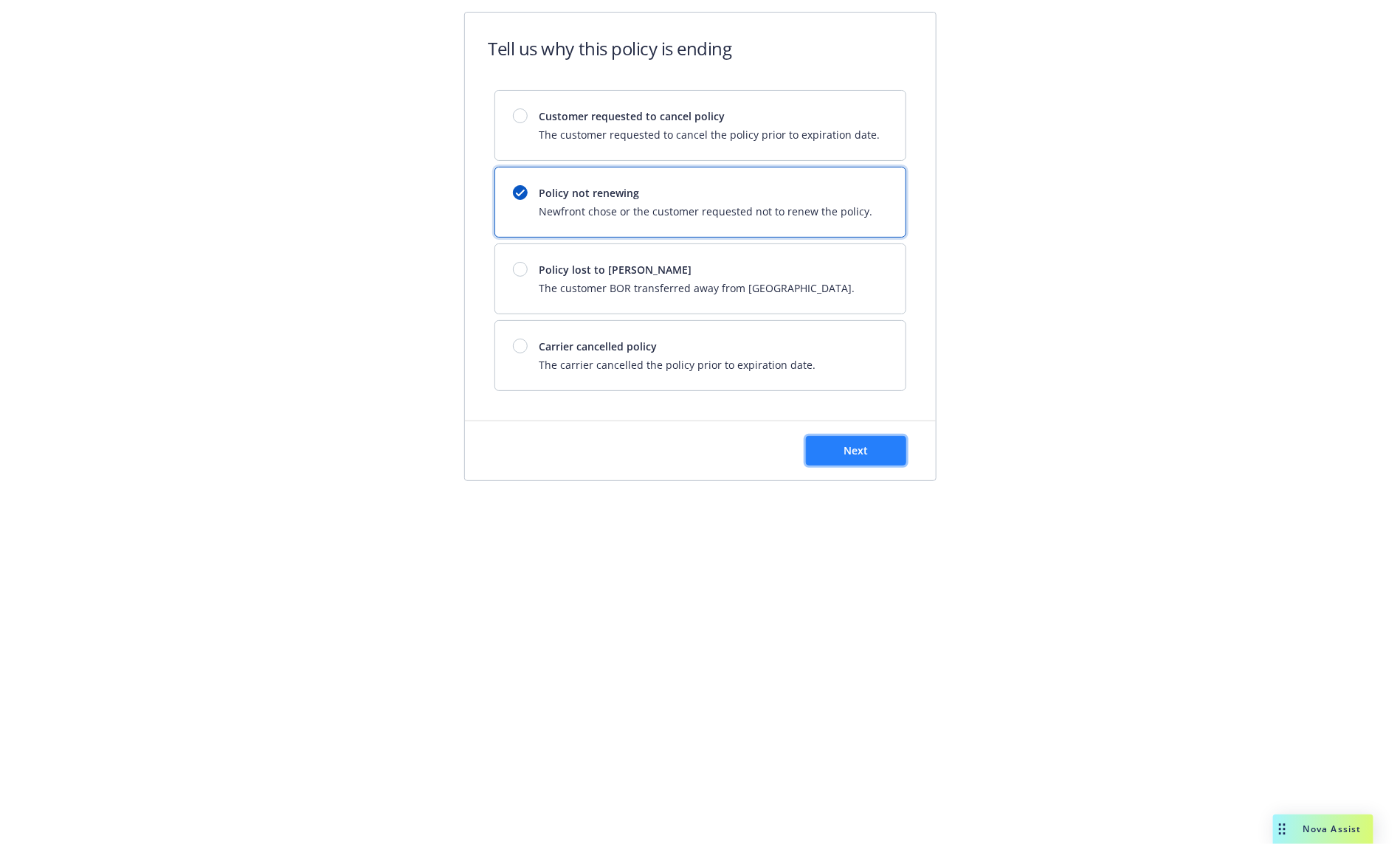
click at [849, 444] on span "Next" at bounding box center [856, 450] width 24 height 14
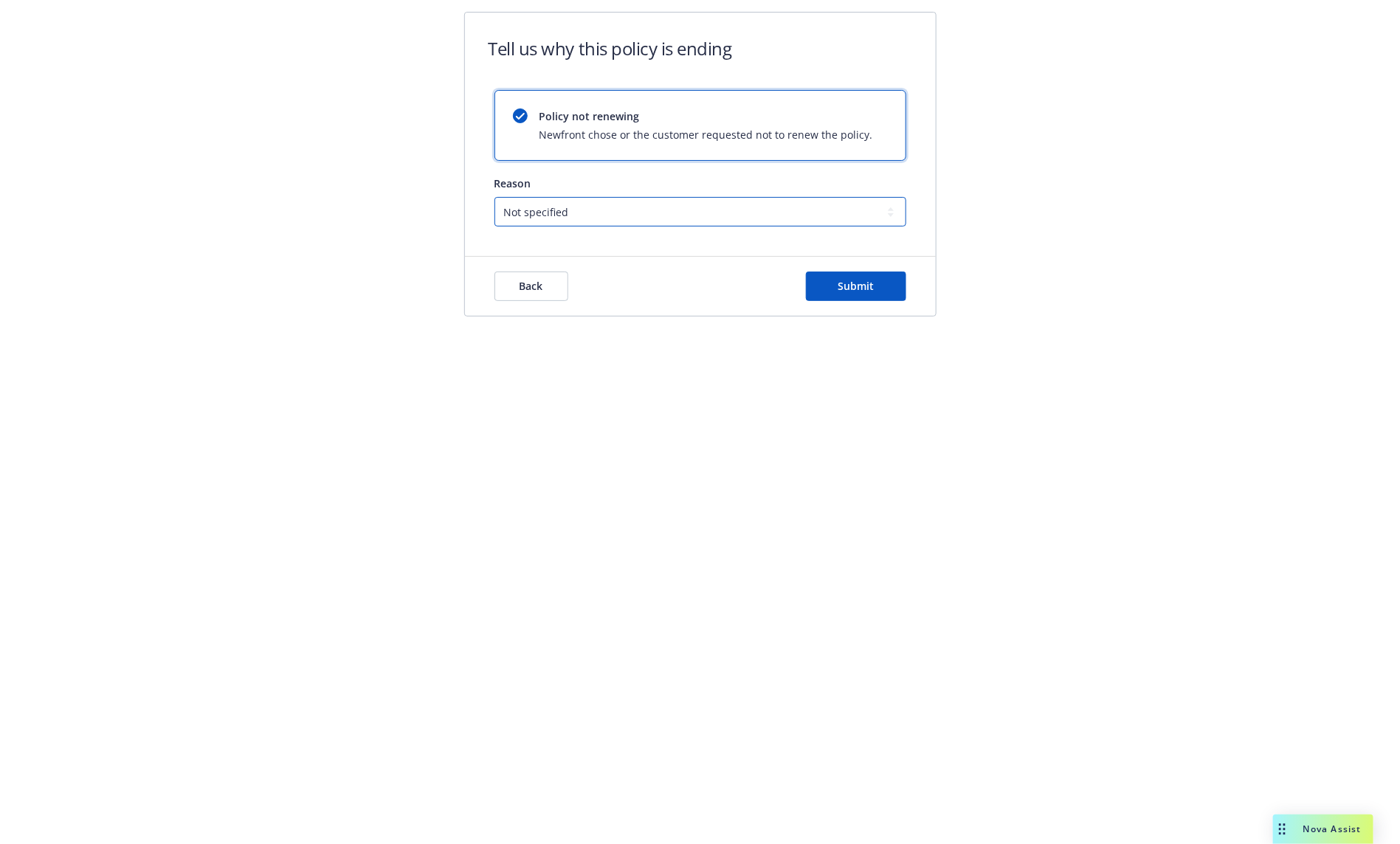
click at [654, 213] on select "Not specified Service Pricing Buyer change M&A, Bankruptcy, or Out of business …" at bounding box center [700, 211] width 412 height 29
click at [539, 284] on span "Back" at bounding box center [531, 285] width 23 height 14
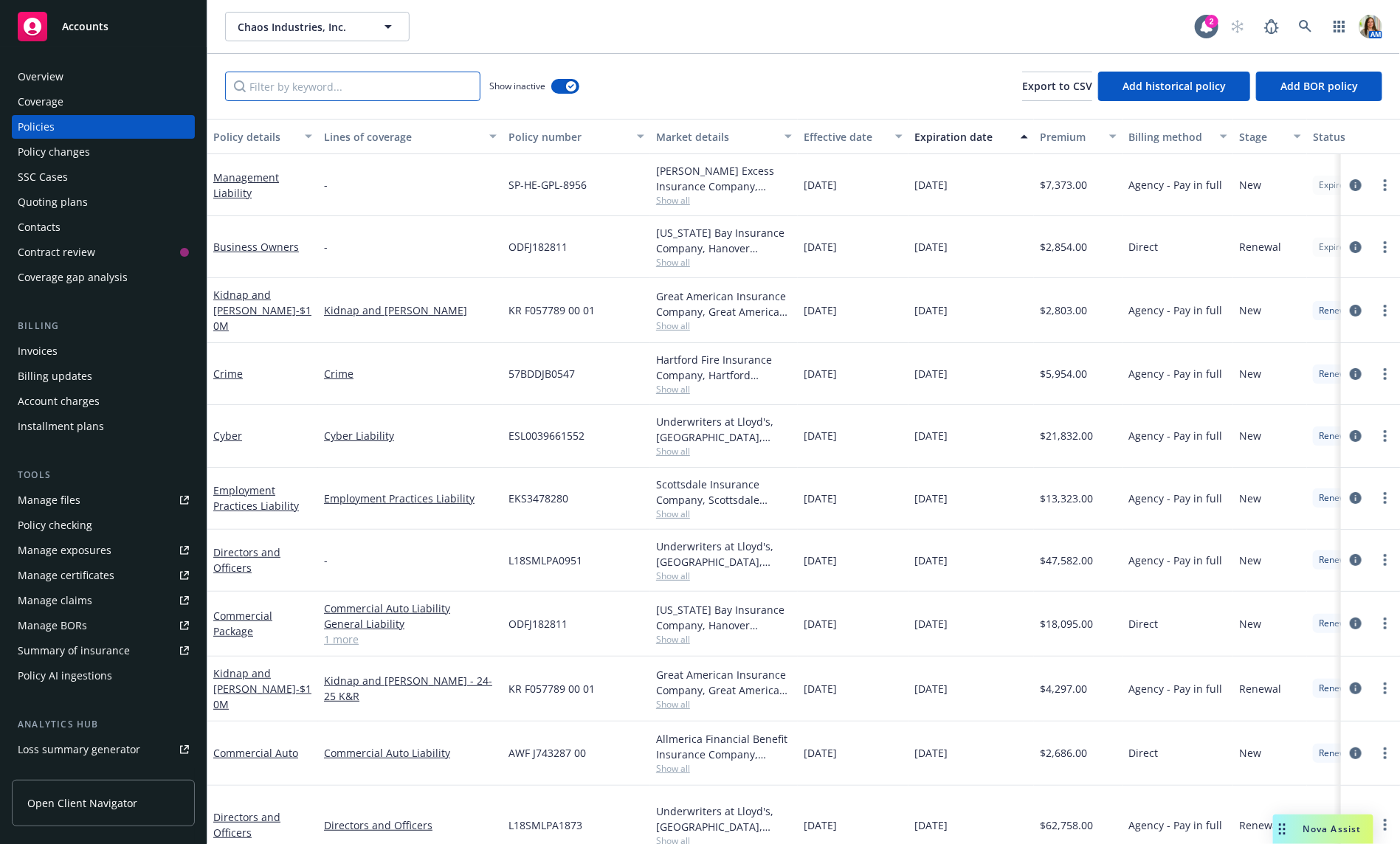
click at [431, 71] on input "Filter by keyword..." at bounding box center [353, 86] width 255 height 29
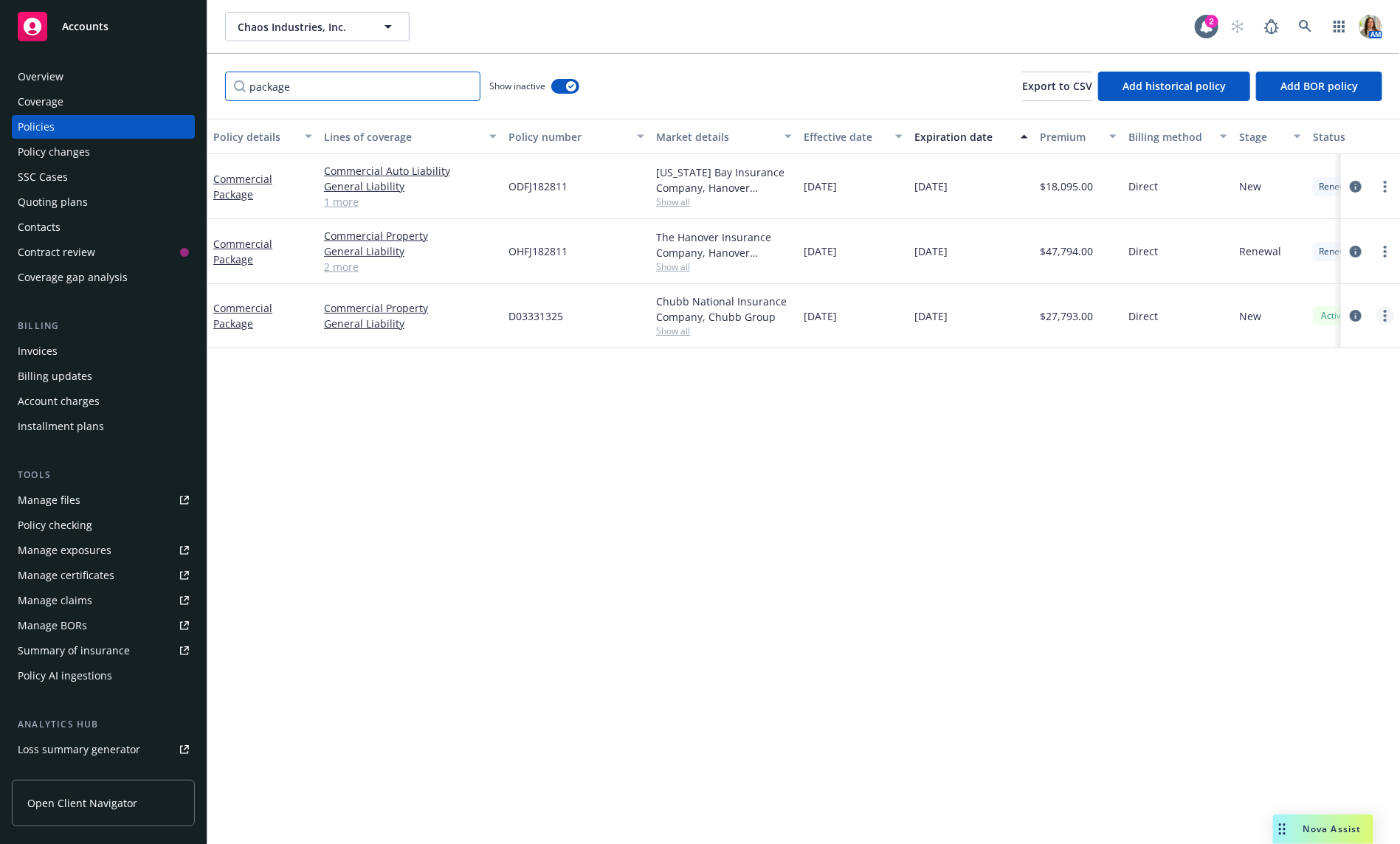
type input "package"
click at [1384, 315] on icon "more" at bounding box center [1385, 315] width 3 height 12
click at [1329, 442] on link "Set prior policies" at bounding box center [1307, 433] width 174 height 29
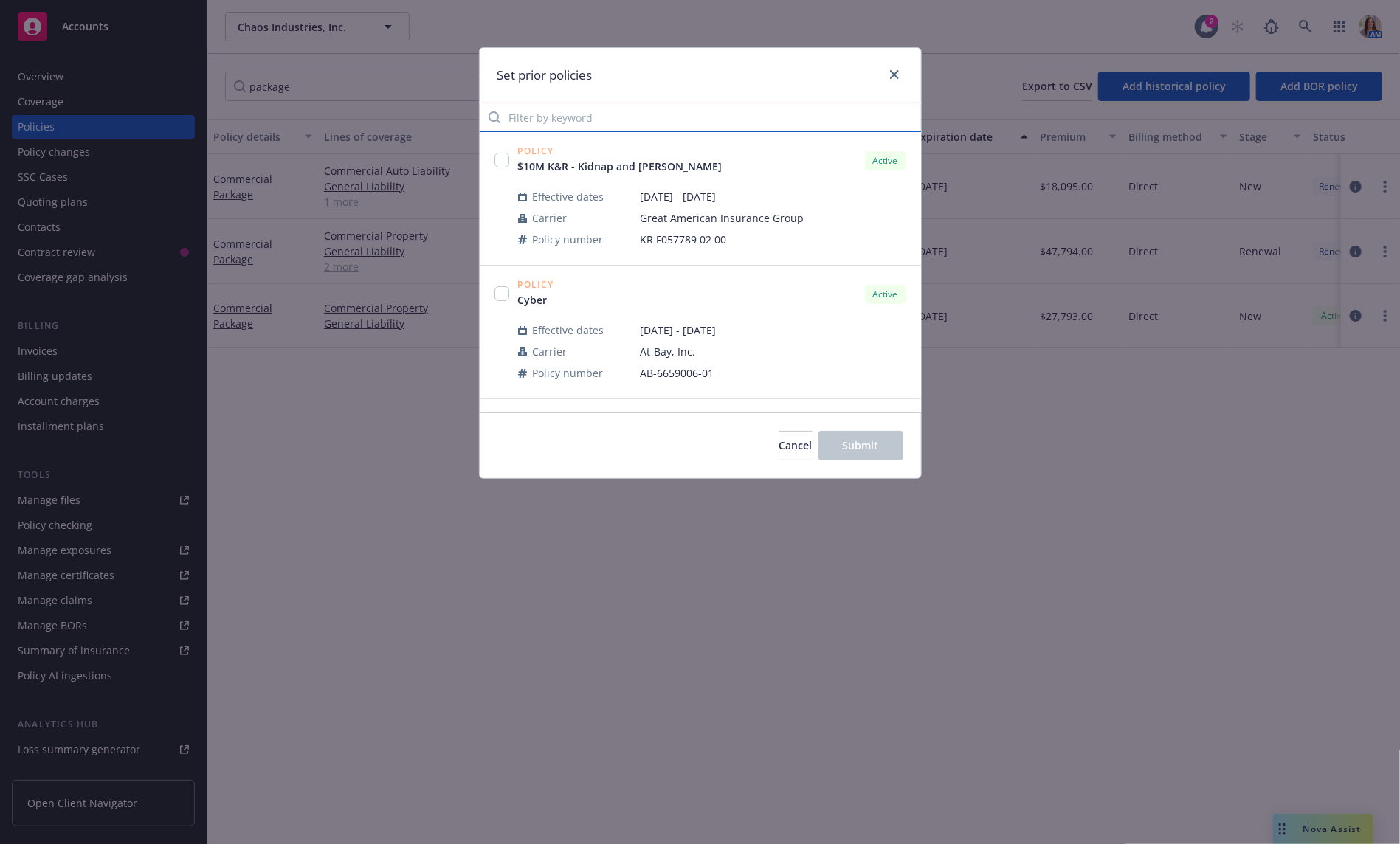
click at [611, 125] on input "Filter by keyword" at bounding box center [700, 117] width 441 height 29
type input "package"
click at [505, 162] on input "checkbox" at bounding box center [501, 160] width 15 height 15
checkbox input "true"
click at [843, 440] on span "Submit" at bounding box center [861, 445] width 36 height 14
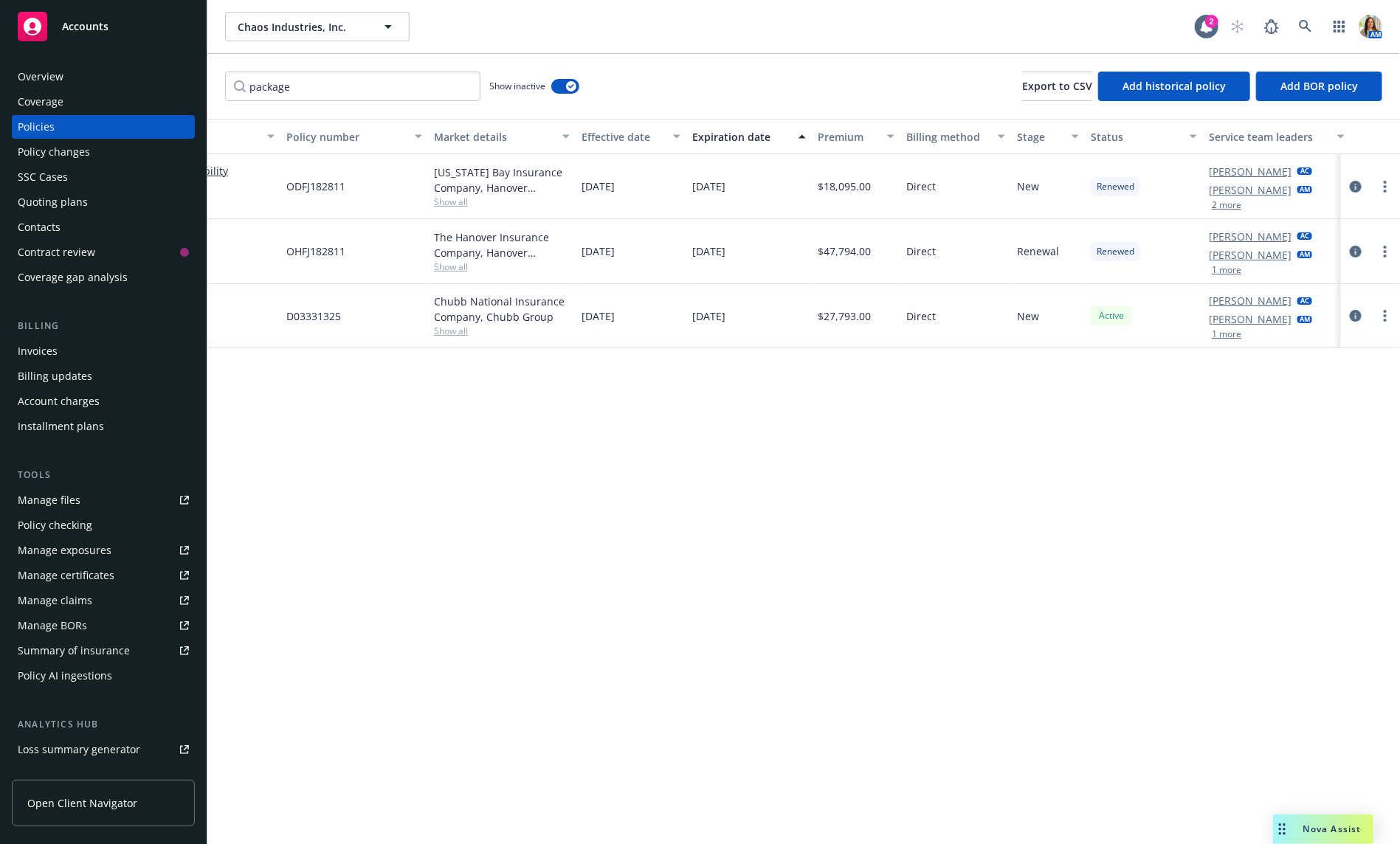
scroll to position [0, 230]
click at [1385, 316] on icon "more" at bounding box center [1385, 315] width 3 height 12
click at [1382, 255] on link "more" at bounding box center [1385, 251] width 18 height 18
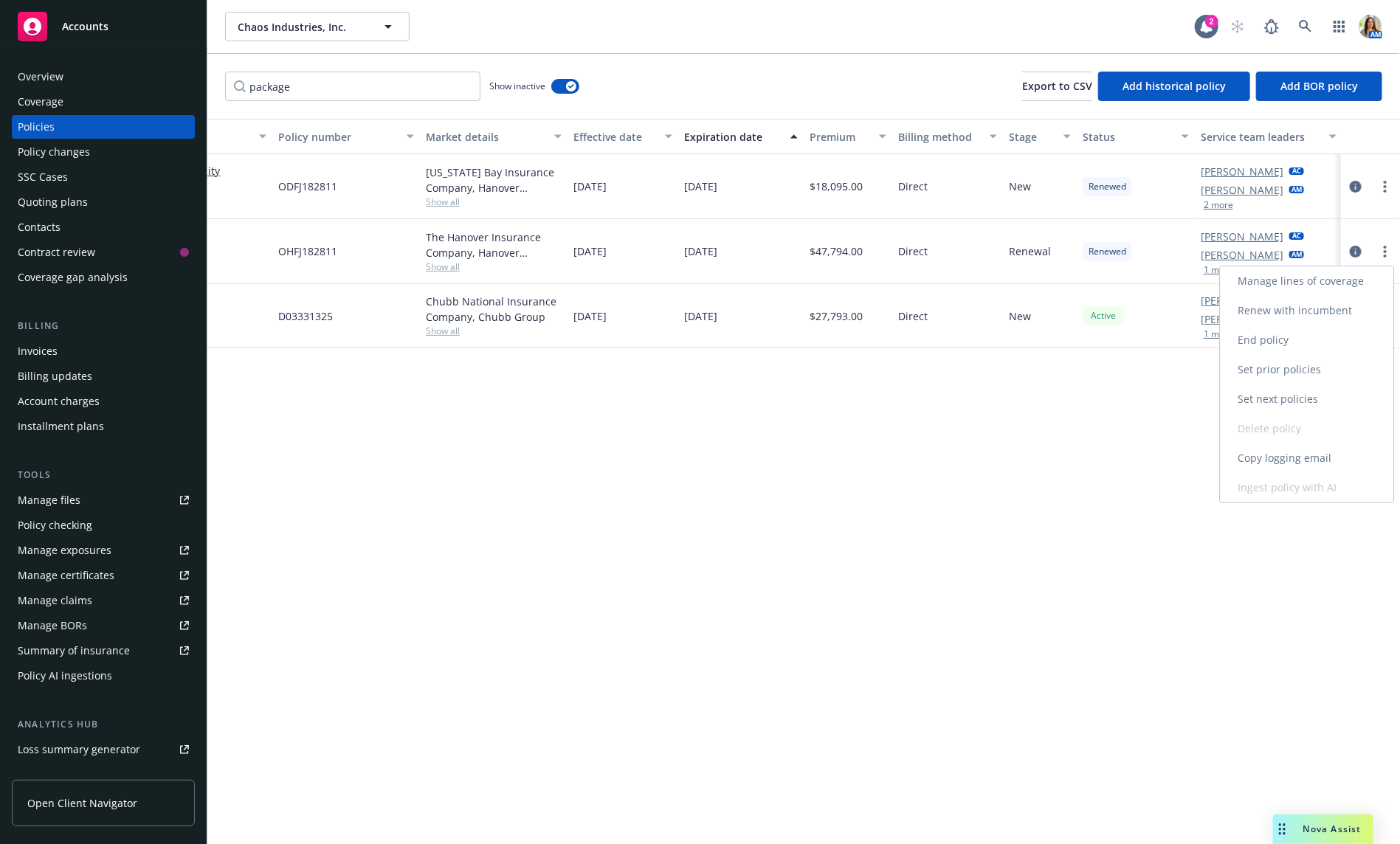
click at [1294, 397] on link "Set next policies" at bounding box center [1307, 399] width 174 height 29
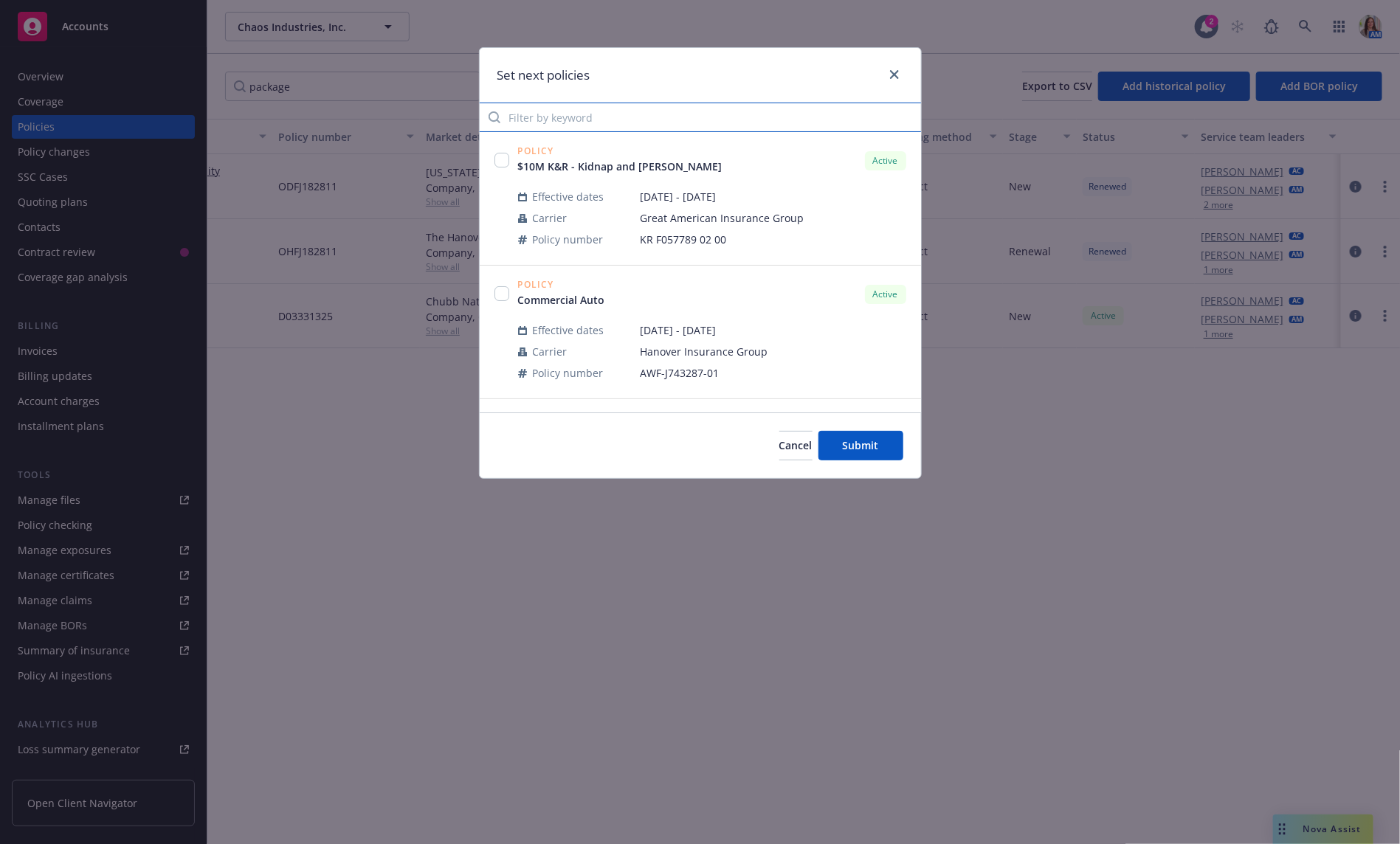
click at [582, 124] on input "Filter by keyword" at bounding box center [700, 117] width 441 height 29
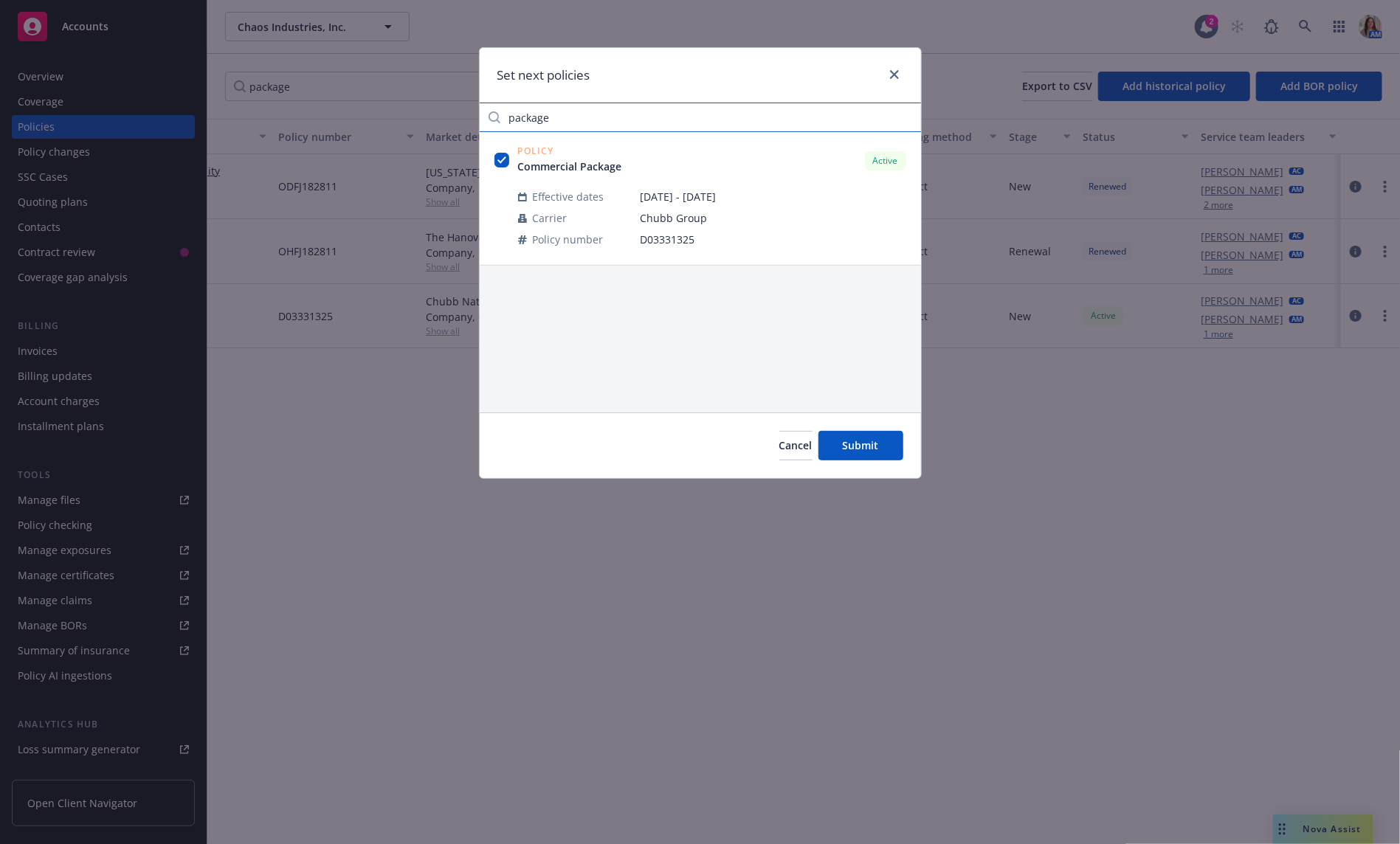
type input "package"
click at [892, 64] on div "Set next policies" at bounding box center [700, 76] width 441 height 55
click at [892, 70] on icon "close" at bounding box center [894, 75] width 9 height 9
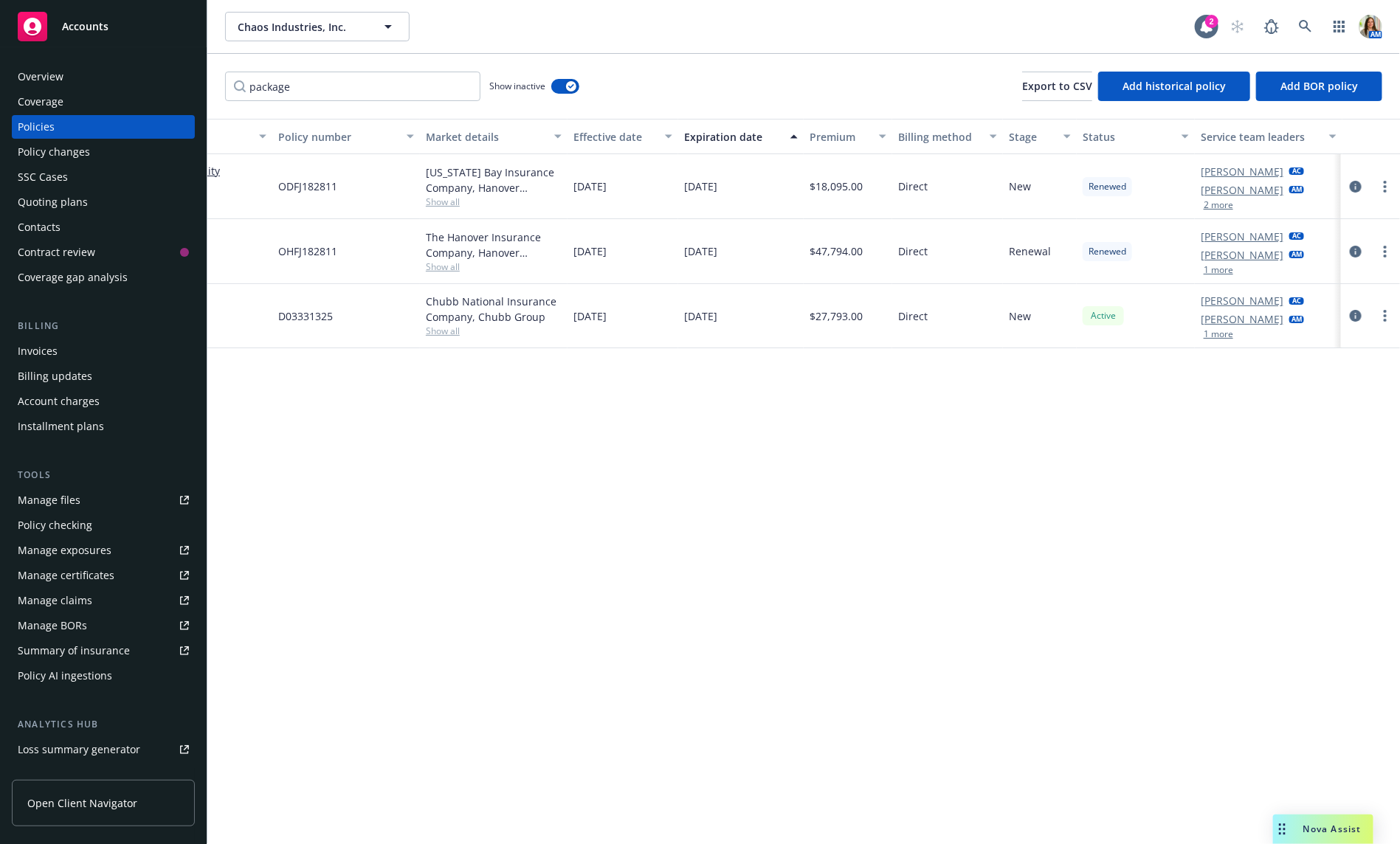
click at [101, 212] on div "Quoting plans" at bounding box center [103, 201] width 171 height 23
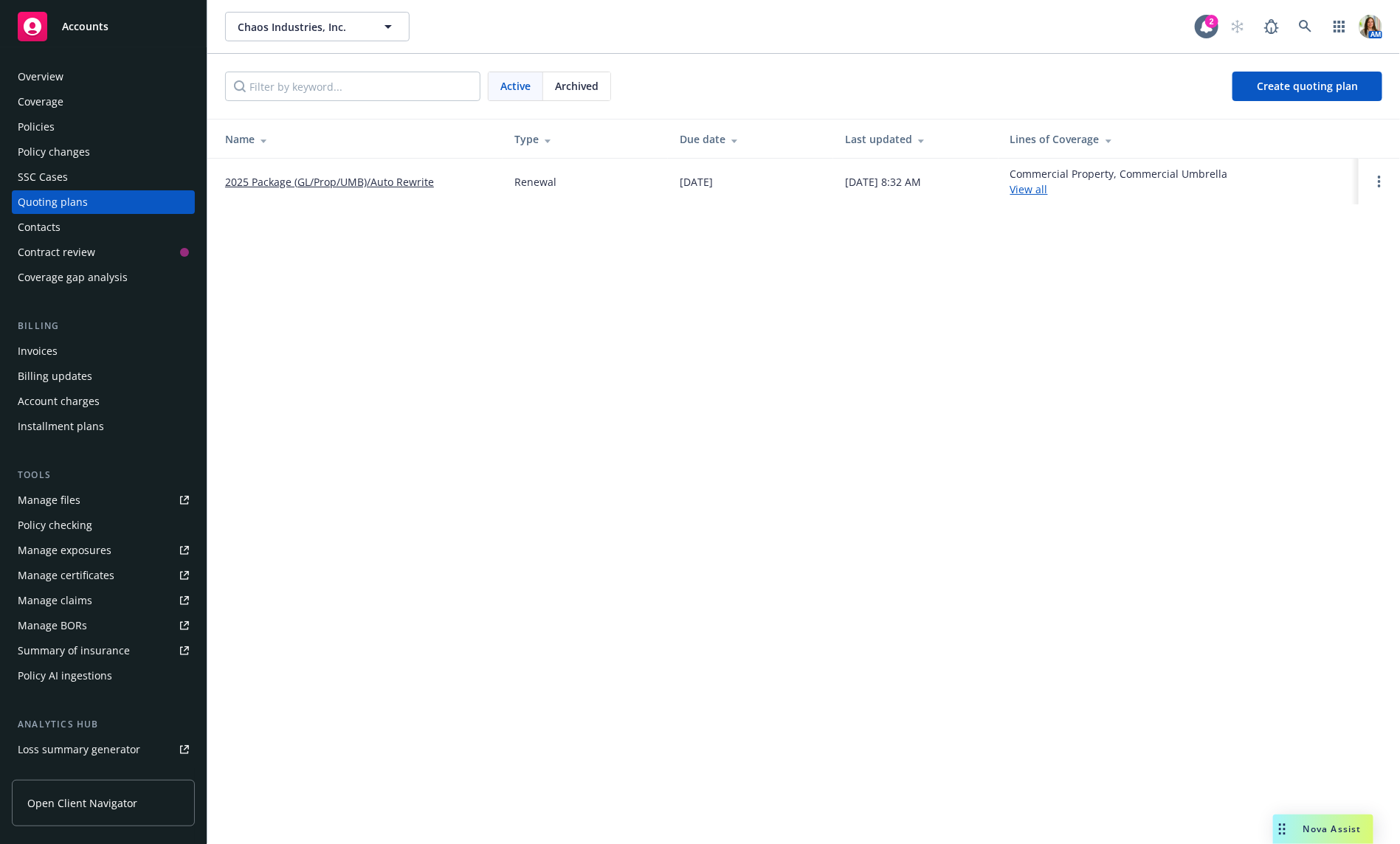
click at [285, 187] on link "2025 Package (GL/Prop/UMB)/Auto Rewrite" at bounding box center [329, 182] width 209 height 15
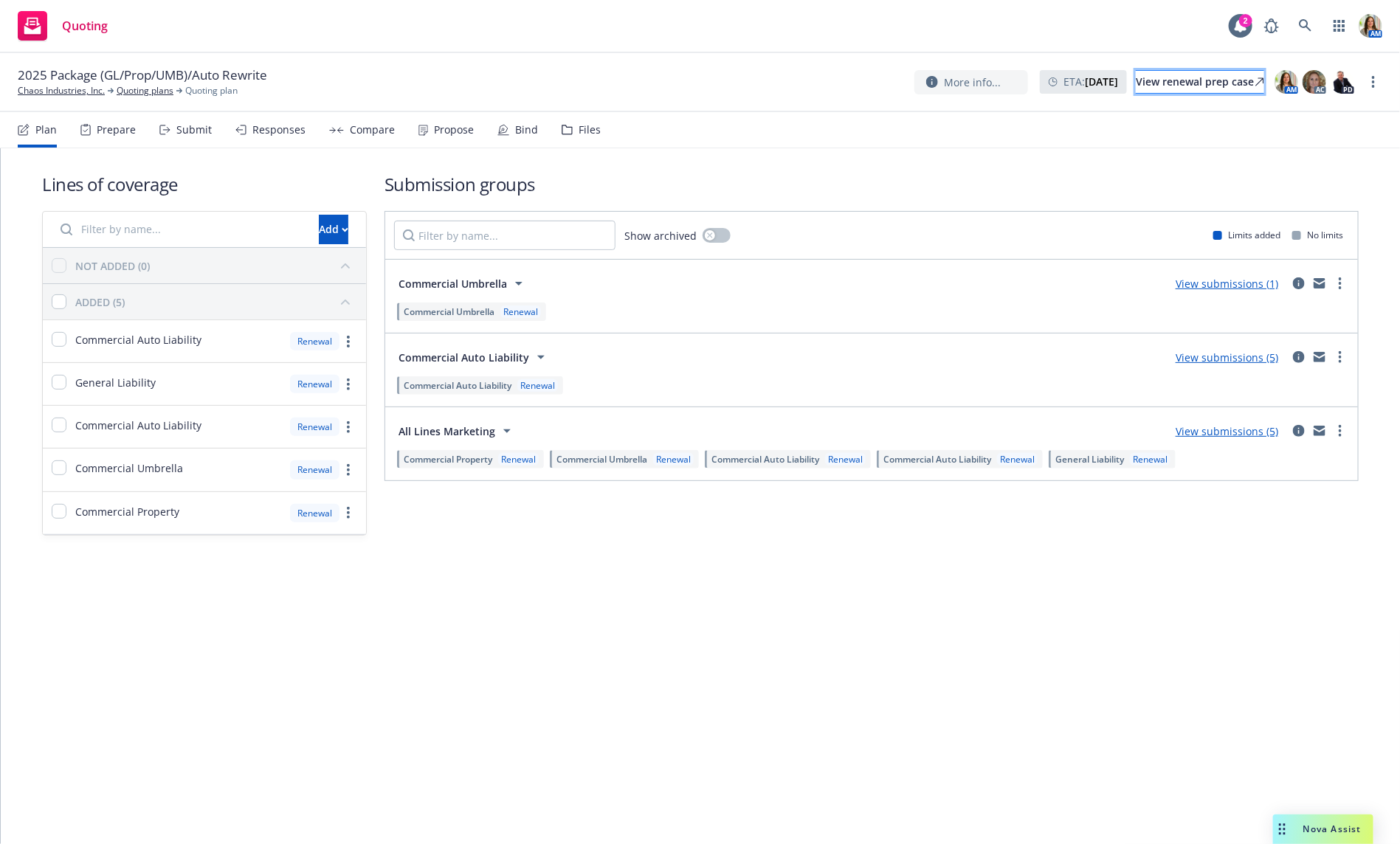
click at [1183, 86] on div "View renewal prep case" at bounding box center [1200, 82] width 128 height 22
click at [1375, 91] on div "More info... ETA : [DATE] View renewal prep case AM AC PD" at bounding box center [1148, 82] width 468 height 27
click at [1374, 83] on icon "more" at bounding box center [1372, 82] width 3 height 12
click at [1303, 229] on link "Archive quoting plan" at bounding box center [1299, 230] width 164 height 29
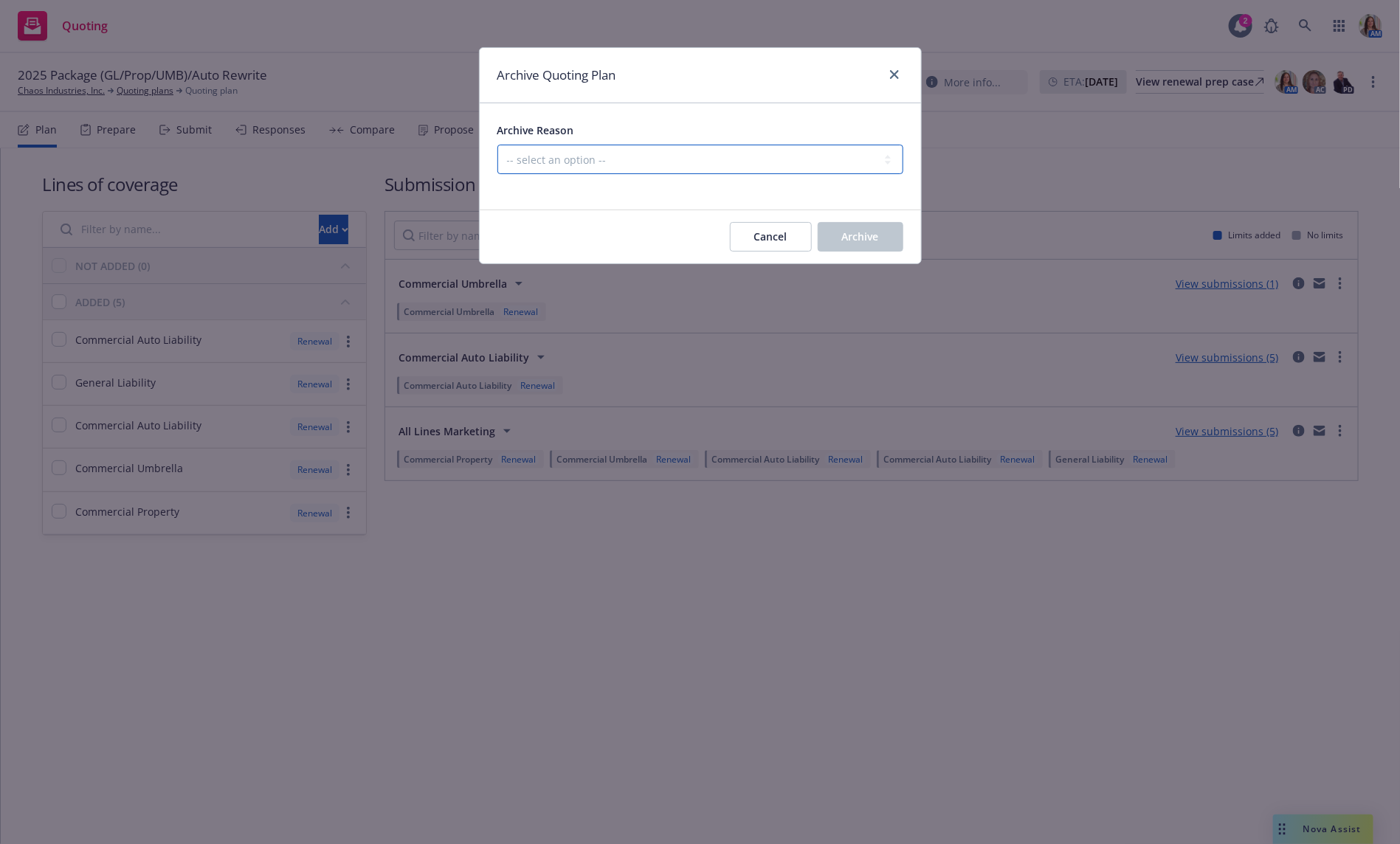
click at [604, 154] on select "-- select an option -- All policies in this renewal plan are auto-renewed Creat…" at bounding box center [700, 159] width 406 height 29
select select "ARCHIVED_RENEWAL_COMPLETED"
click at [497, 144] on select "-- select an option -- All policies in this renewal plan are auto-renewed Creat…" at bounding box center [700, 159] width 406 height 29
click at [844, 236] on span "Archive" at bounding box center [860, 236] width 37 height 14
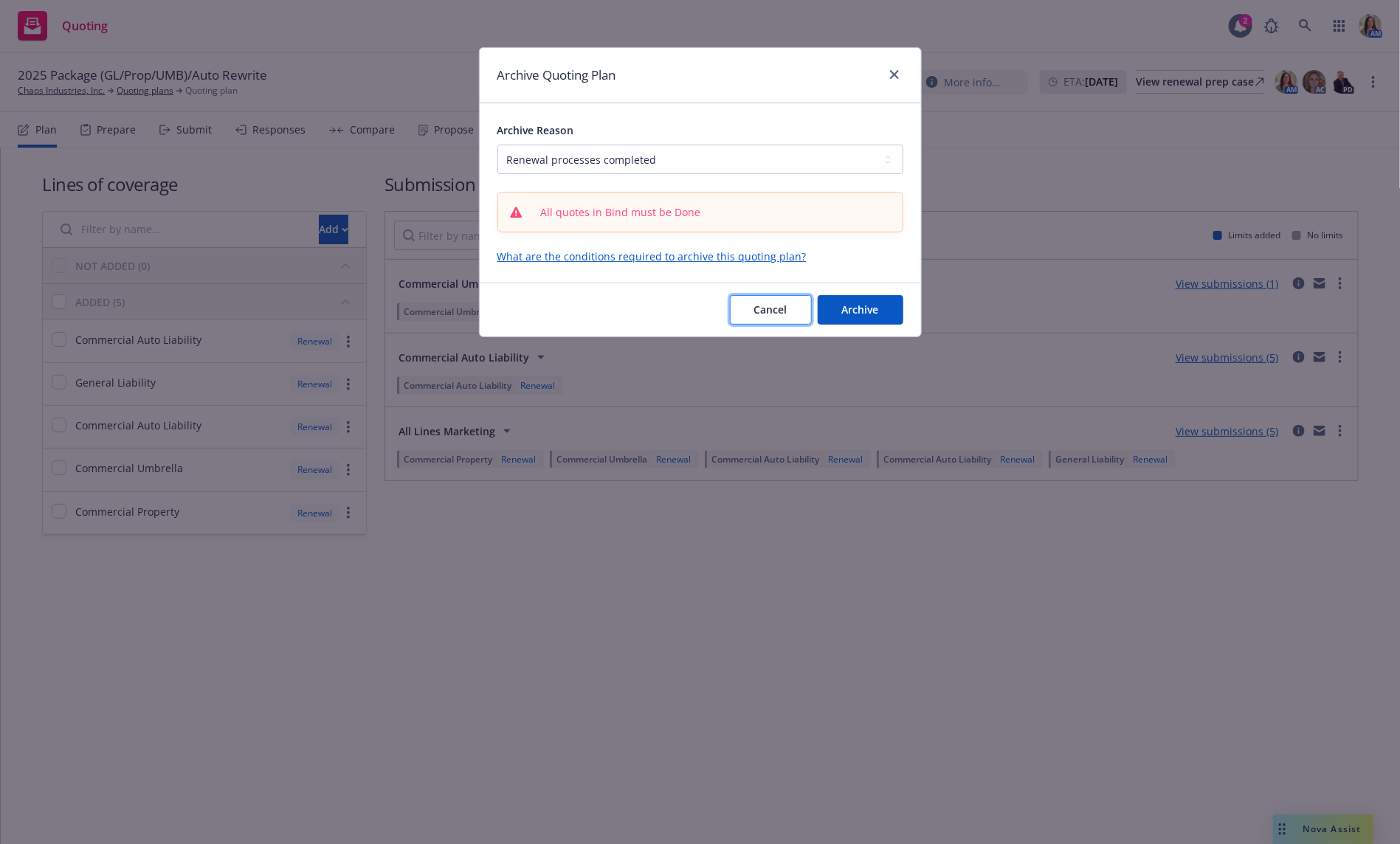
click at [765, 315] on span "Cancel" at bounding box center [771, 309] width 34 height 14
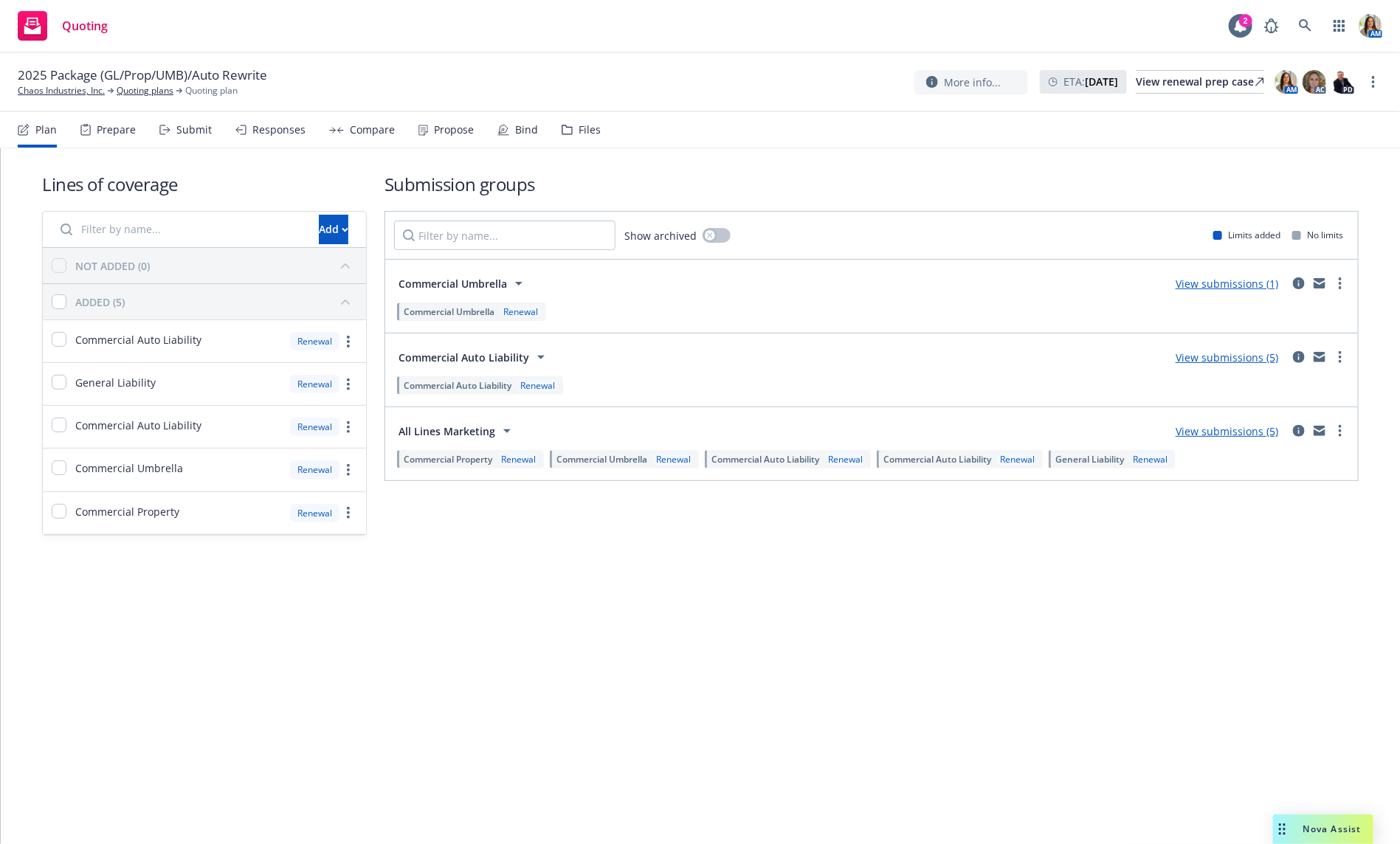
click at [176, 131] on div "Submit" at bounding box center [193, 130] width 35 height 12
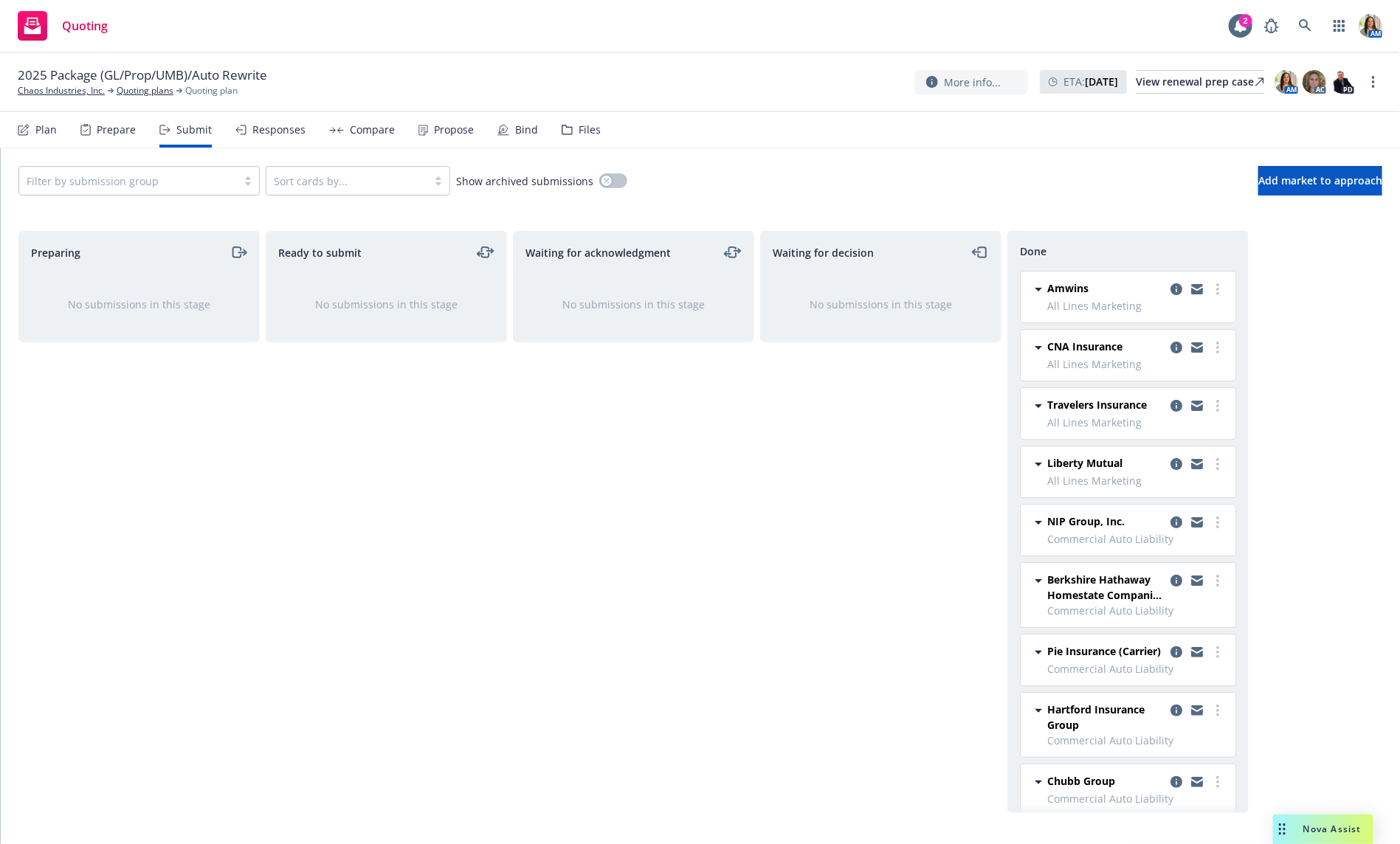
scroll to position [127, 0]
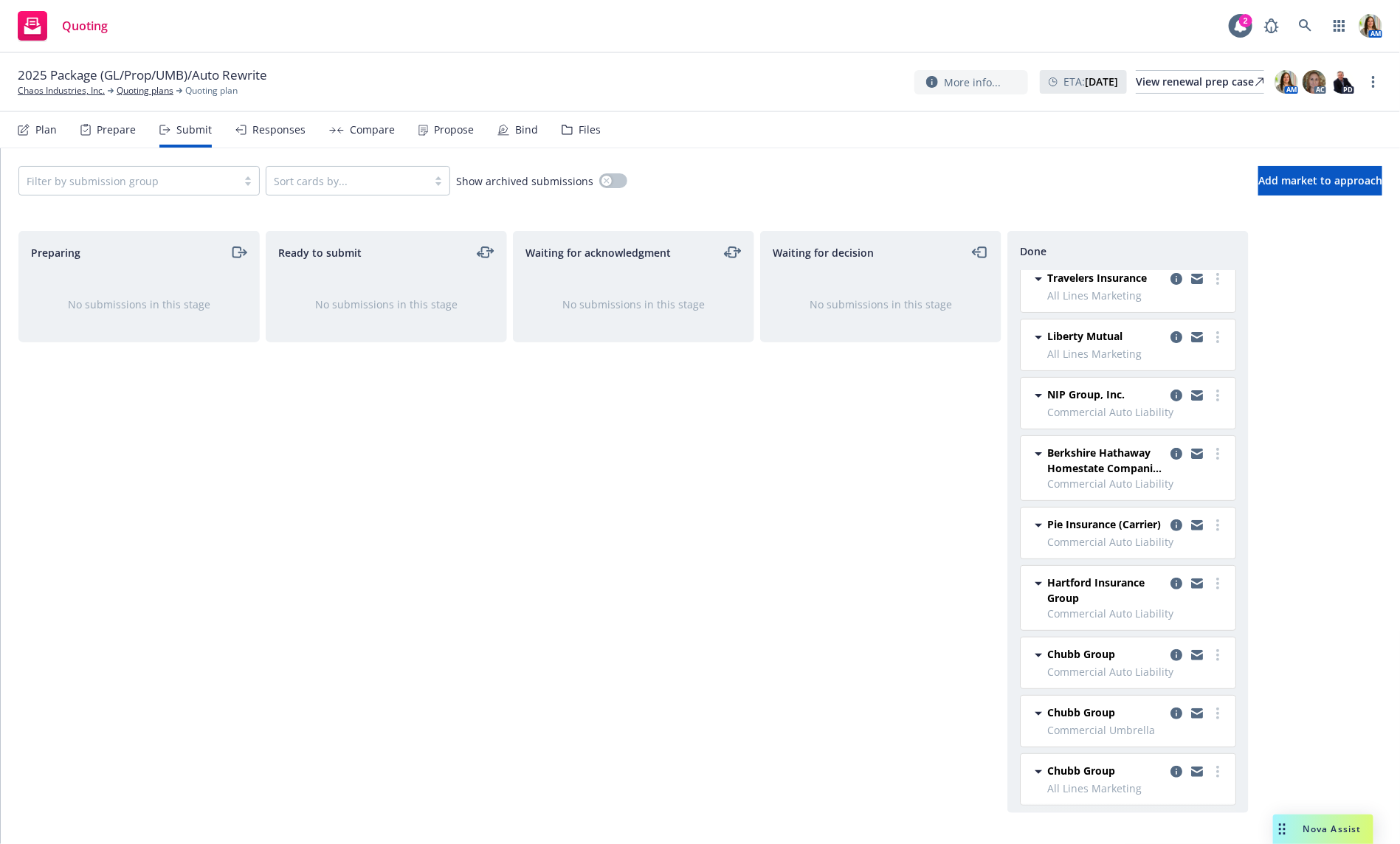
click at [369, 128] on div "Compare" at bounding box center [372, 130] width 45 height 12
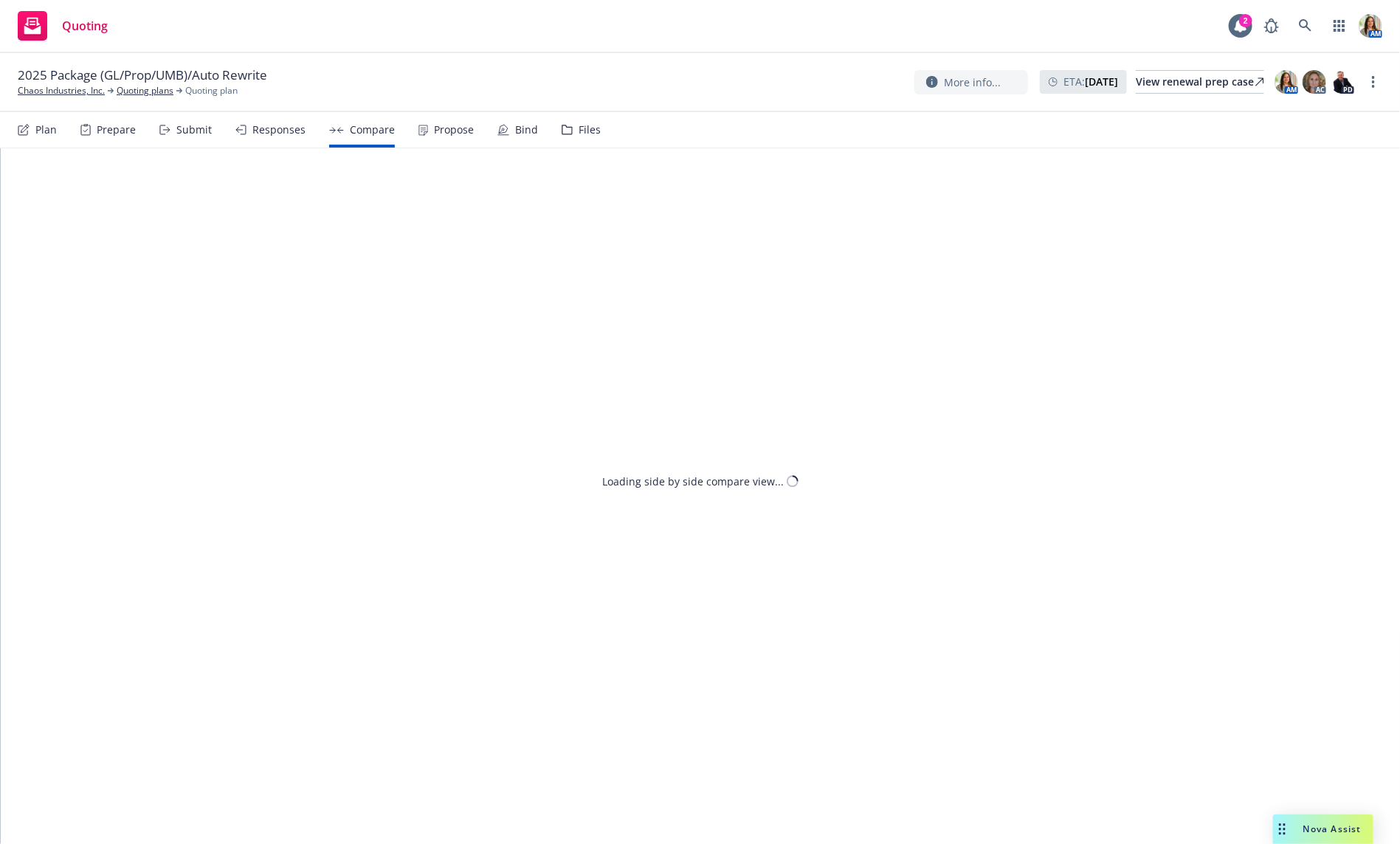
click at [519, 131] on div "Bind" at bounding box center [526, 130] width 23 height 12
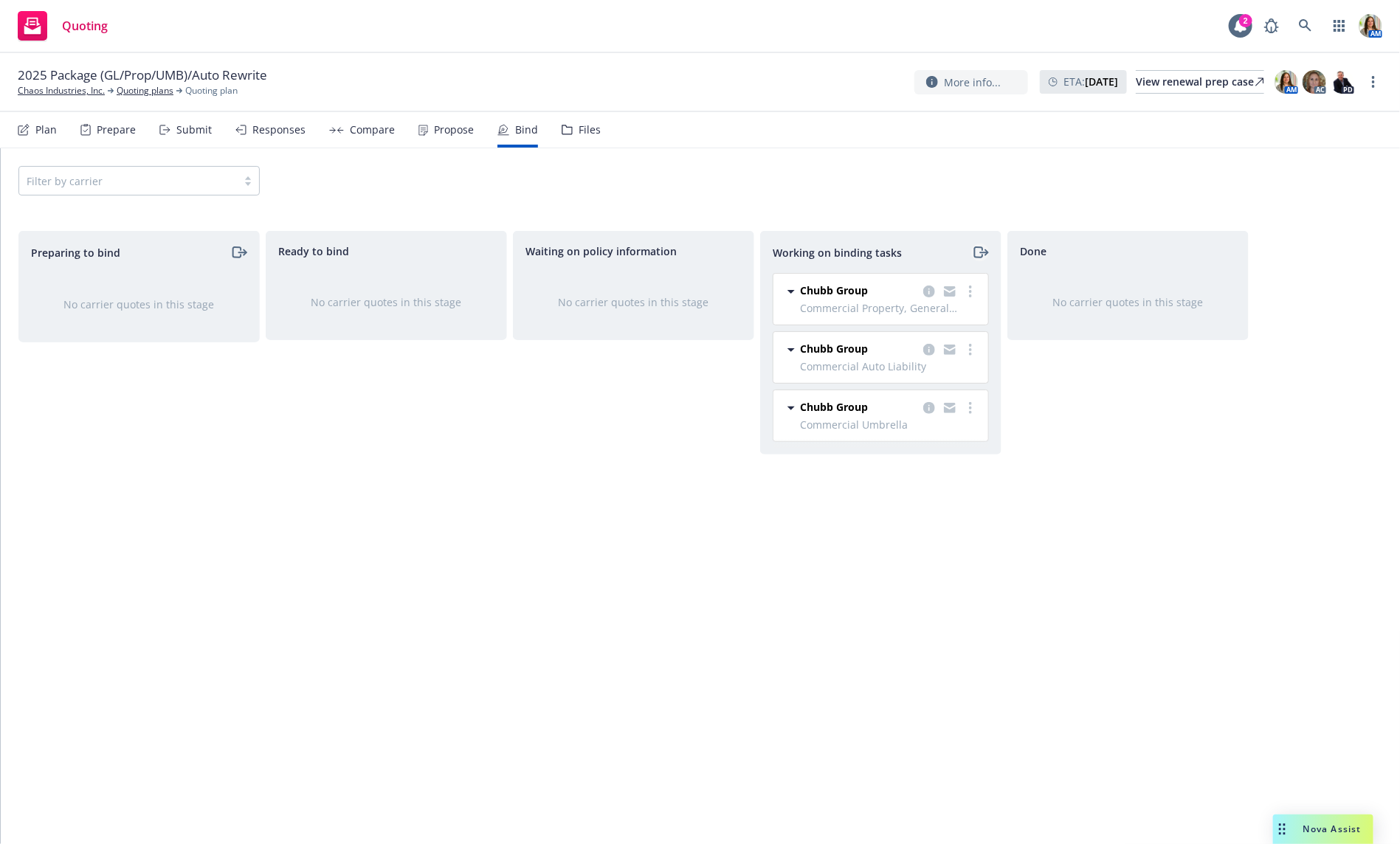
click at [986, 247] on icon "moveRight" at bounding box center [980, 252] width 17 height 18
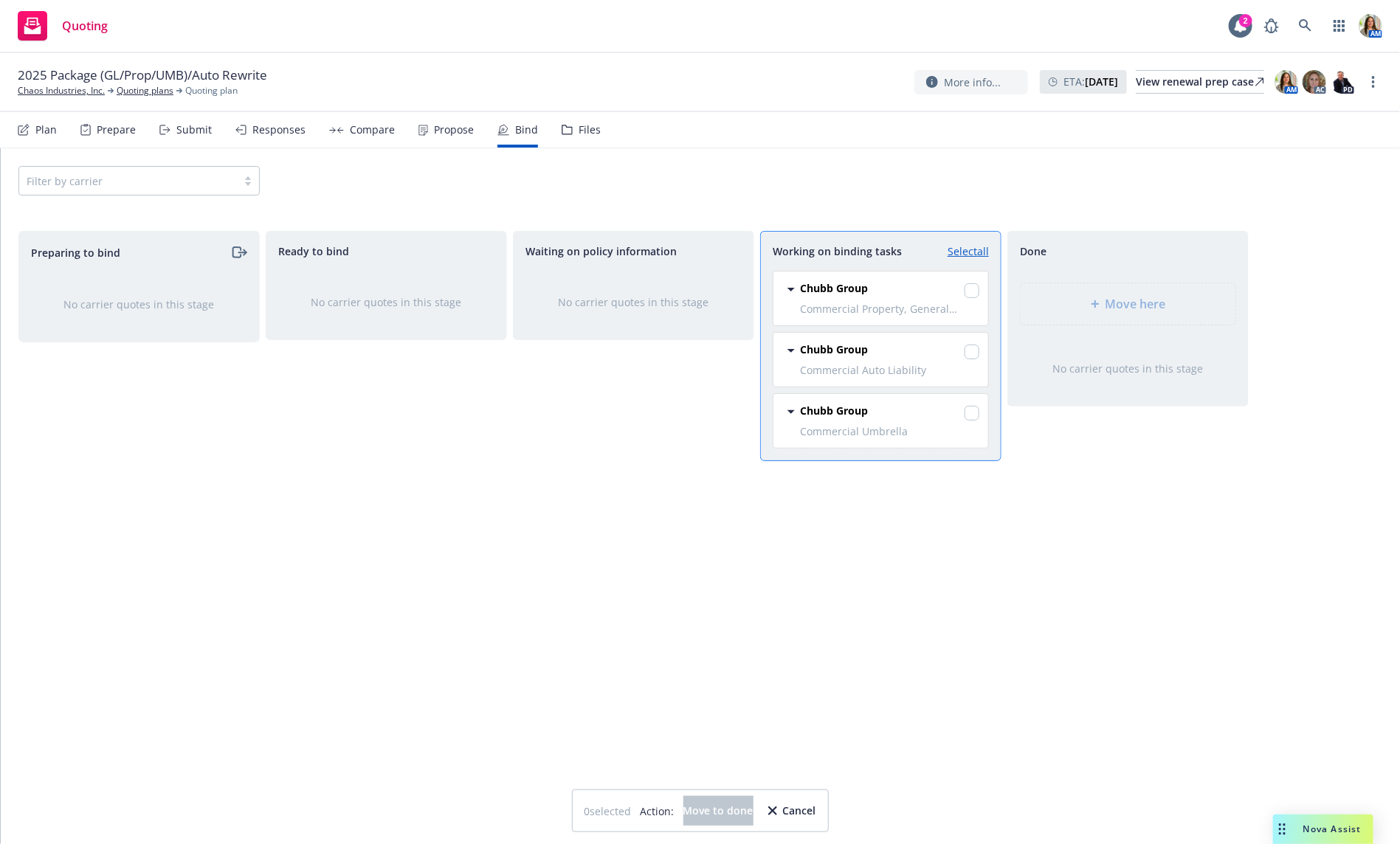
click at [975, 248] on link "Select all" at bounding box center [968, 251] width 41 height 15
checkbox input "true"
click at [1081, 309] on div "Move here" at bounding box center [1127, 303] width 191 height 18
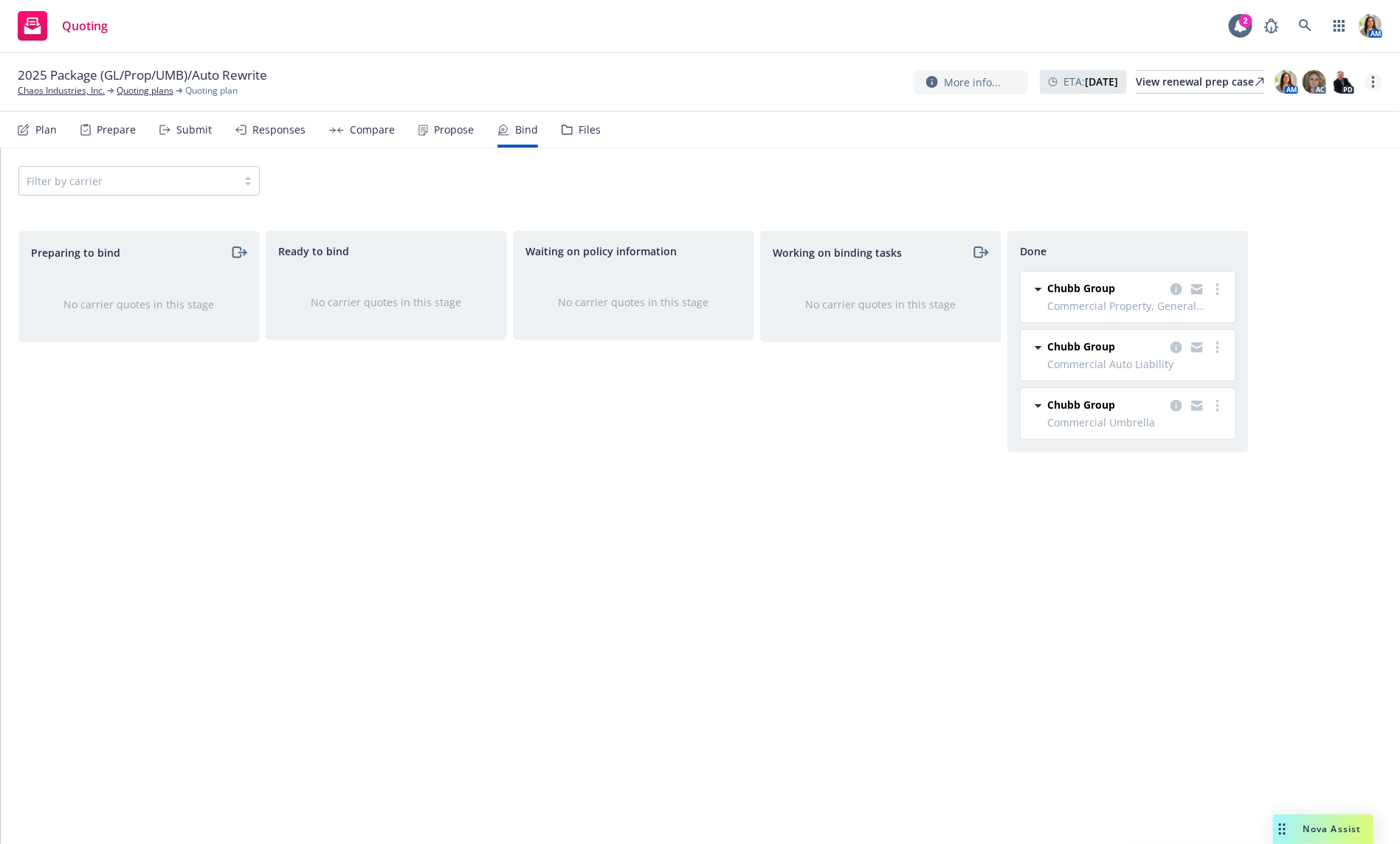
click at [1380, 81] on link "more" at bounding box center [1373, 82] width 18 height 18
click at [1278, 234] on link "Archive quoting plan" at bounding box center [1299, 230] width 164 height 29
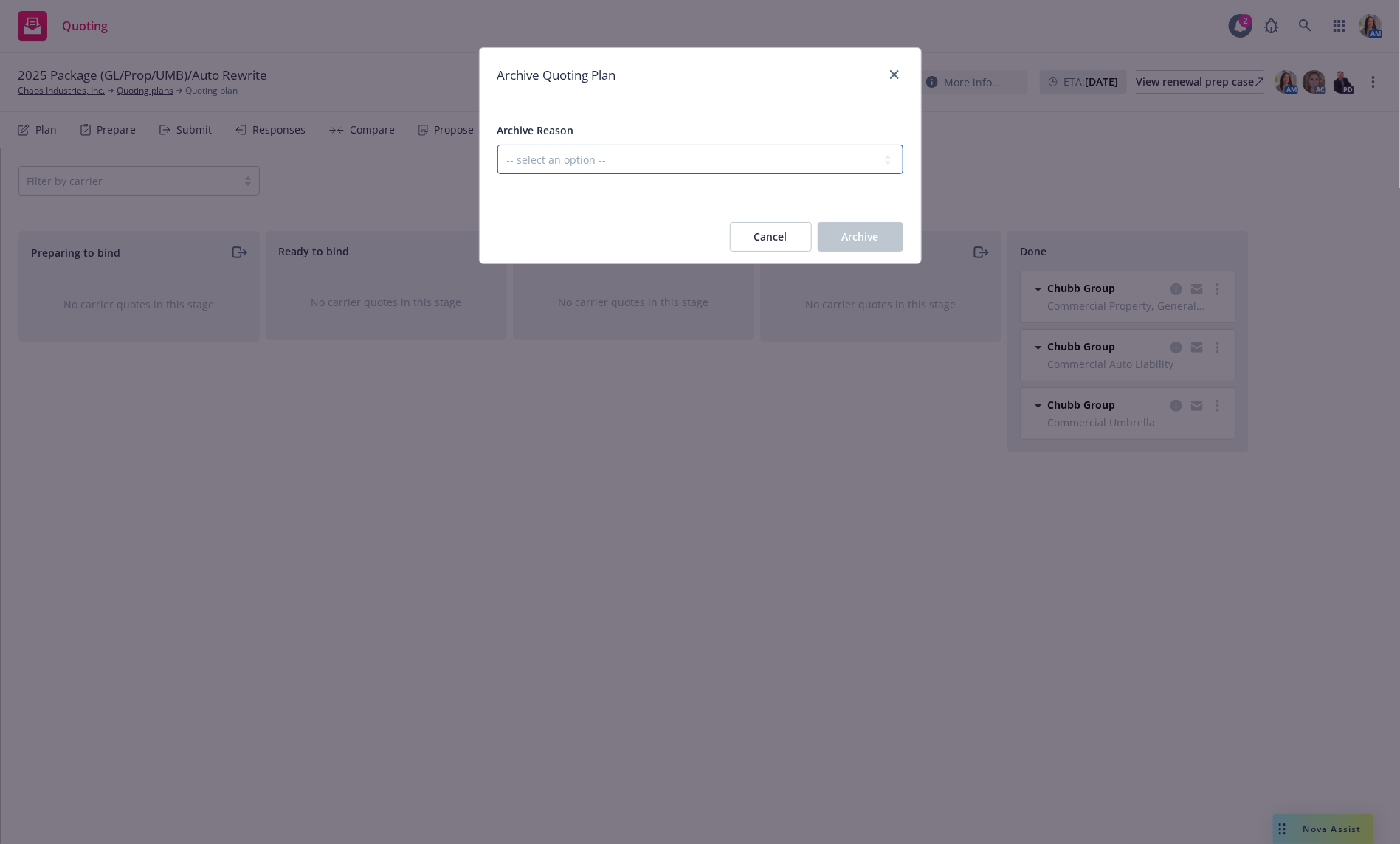
click at [713, 160] on select "-- select an option -- All policies in this renewal plan are auto-renewed Creat…" at bounding box center [700, 159] width 406 height 29
select select "ARCHIVED_RENEWAL_COMPLETED"
click at [497, 144] on select "-- select an option -- All policies in this renewal plan are auto-renewed Creat…" at bounding box center [700, 159] width 406 height 29
click at [851, 238] on span "Archive" at bounding box center [860, 236] width 37 height 14
